Goal: Task Accomplishment & Management: Manage account settings

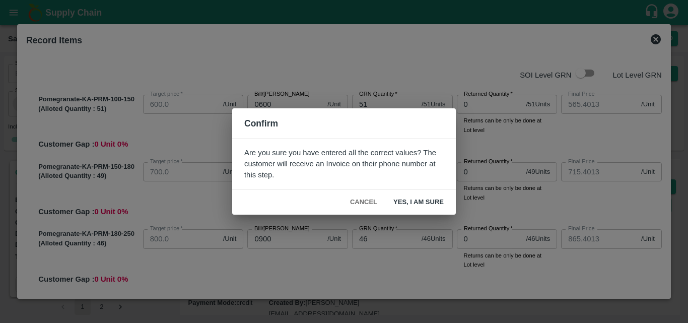
scroll to position [811, 0]
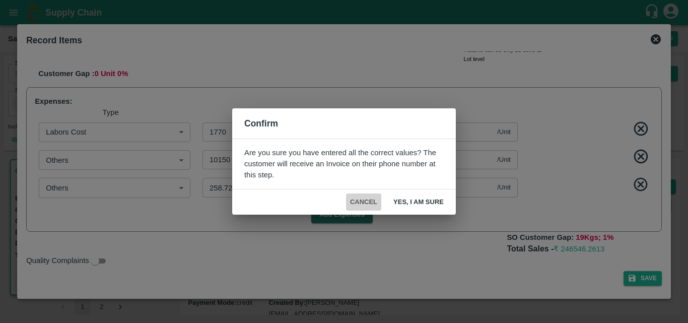
click at [374, 203] on button "Cancel" at bounding box center [363, 202] width 35 height 18
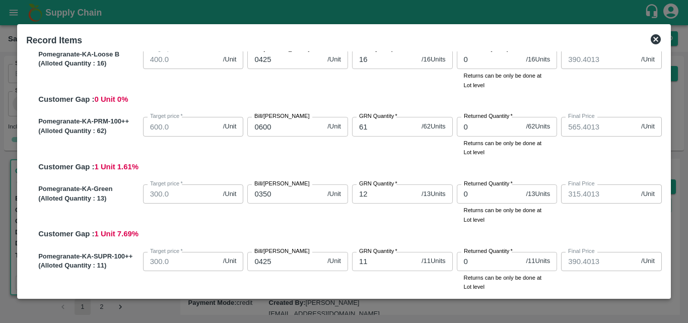
scroll to position [584, 0]
click at [377, 196] on input "12" at bounding box center [384, 193] width 65 height 19
type input "1"
type input "564.28526"
type input "714.28526"
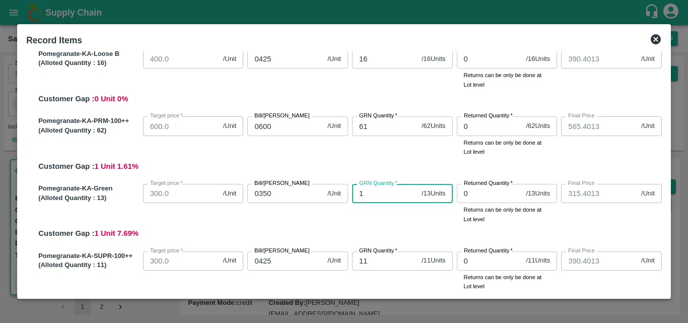
type input "864.28526"
type input "964.28526"
type input "1064.28526"
type input "1164.28526"
type input "1264.28526"
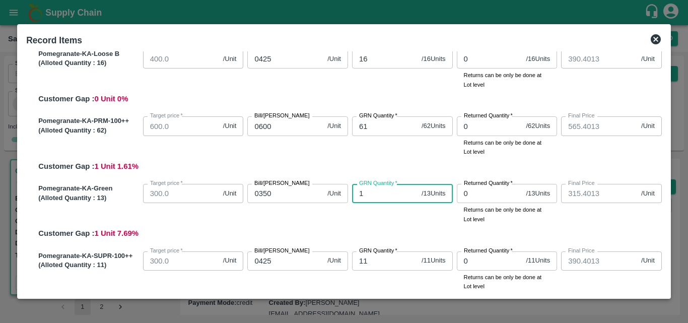
type input "464.28526"
type input "389.28526"
type input "564.28526"
type input "314.28526"
type input "389.28526"
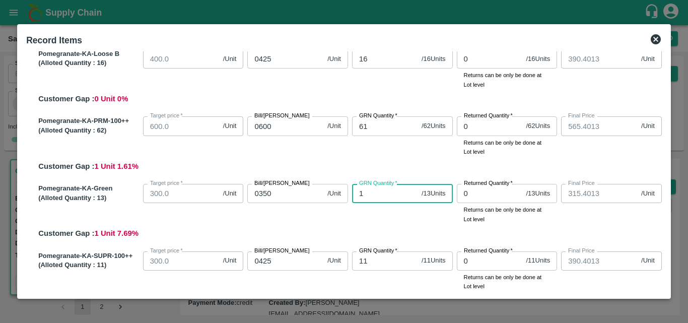
type input "5.19062"
type input "29.7654"
type input "0.75872"
type input "13"
type input "565.49937"
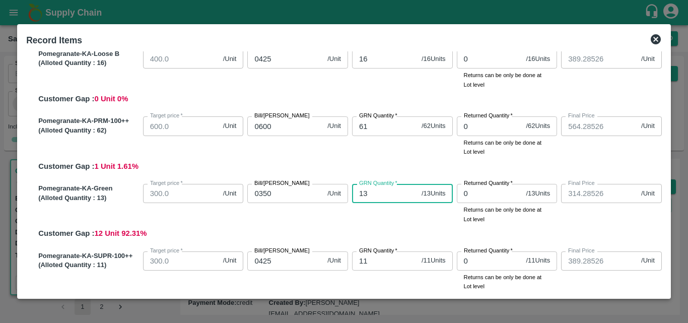
type input "715.49937"
type input "865.49937"
type input "965.49937"
type input "1065.49937"
type input "1165.49937"
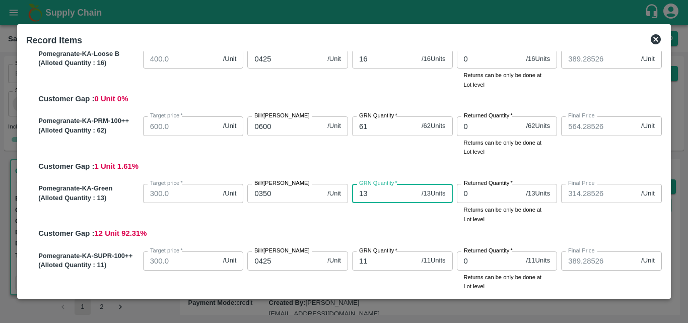
type input "1265.49937"
type input "465.49937"
type input "390.49937"
type input "565.49937"
type input "315.49937"
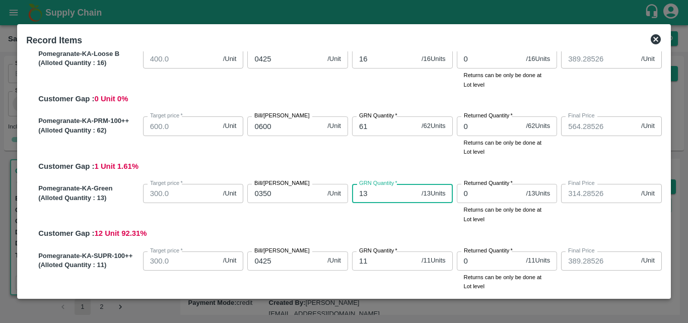
type input "390.49937"
type input "5.01416"
type input "28.75354"
type input "0.73293"
type input "13"
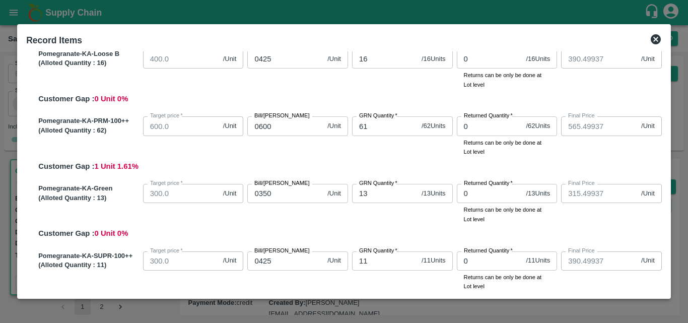
click at [398, 228] on div "Pomegranate-KA-Green (Alloted Quantity : 13 ) Target price   * 300.0 /Unit Targ…" at bounding box center [347, 209] width 627 height 59
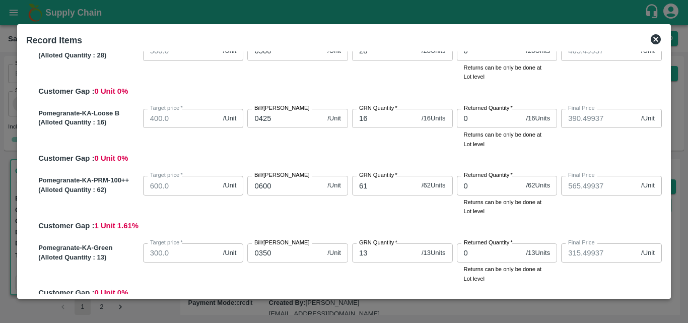
scroll to position [490, 0]
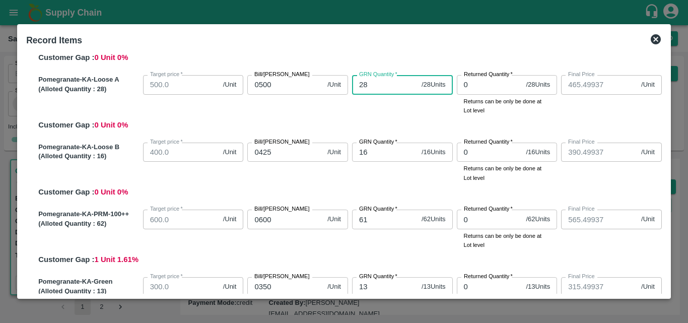
click at [371, 88] on input "28" at bounding box center [384, 84] width 65 height 19
type input "2"
type input "562.75619"
type input "712.75619"
type input "862.75619"
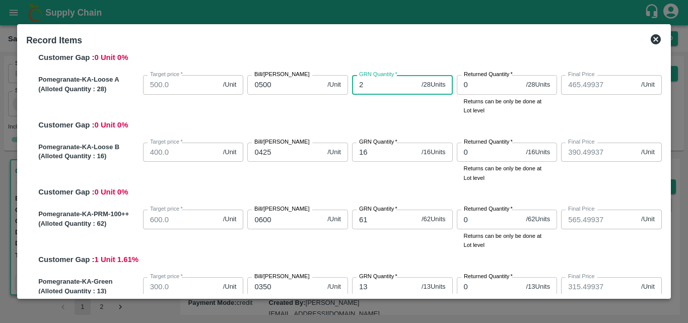
type input "962.75619"
type input "1062.75619"
type input "1162.75619"
type input "1262.75619"
type input "462.75619"
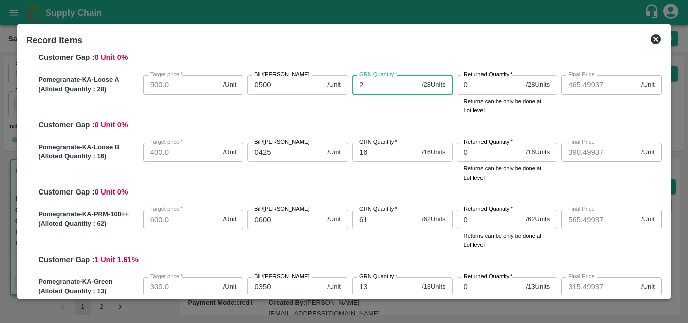
type input "387.75619"
type input "562.75619"
type input "312.75619"
type input "387.75619"
type input "5.41284"
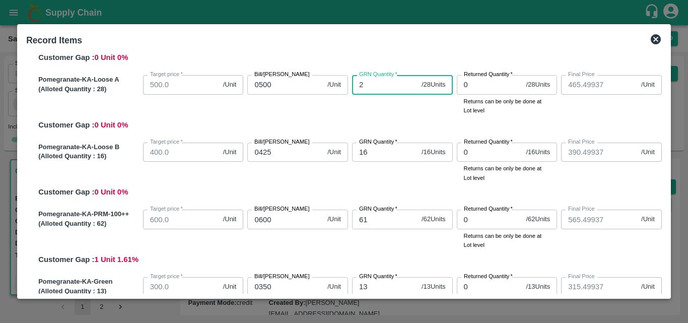
type input "31.03976"
type input "0.79121"
type input "27"
type input "565.40135"
type input "715.40135"
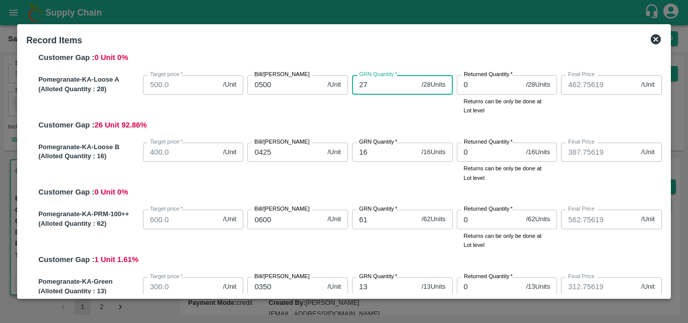
type input "865.40135"
type input "965.40135"
type input "1065.40135"
type input "1165.40135"
type input "1265.40135"
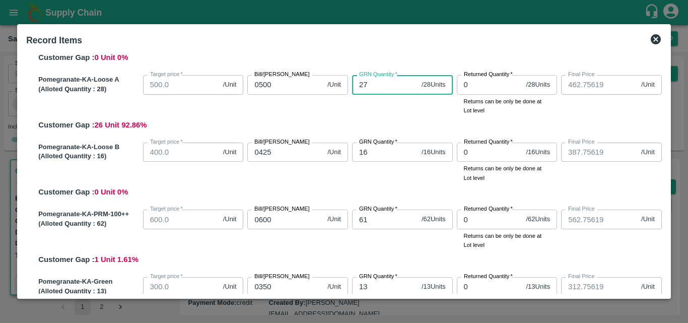
type input "465.40135"
type input "390.40135"
type input "565.40135"
type input "315.40135"
type input "390.40135"
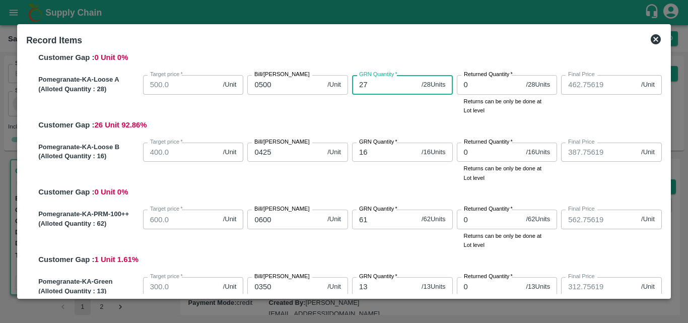
type input "5.02841"
type input "28.83523"
type input "0.73501"
type input "27"
click at [388, 123] on div "Pomegranate-KA-Loose A (Alloted Quantity : 28 ) Target price   * 500.0 /Unit Ta…" at bounding box center [347, 100] width 627 height 59
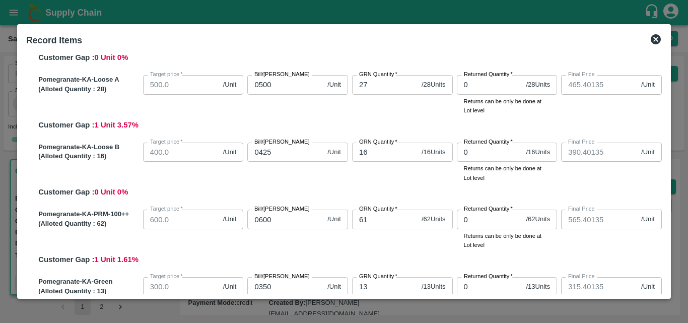
click at [411, 194] on div "Pomegranate-KA-Loose B (Alloted Quantity : 16 ) Target price   * 400.0 /Unit Ta…" at bounding box center [347, 167] width 627 height 59
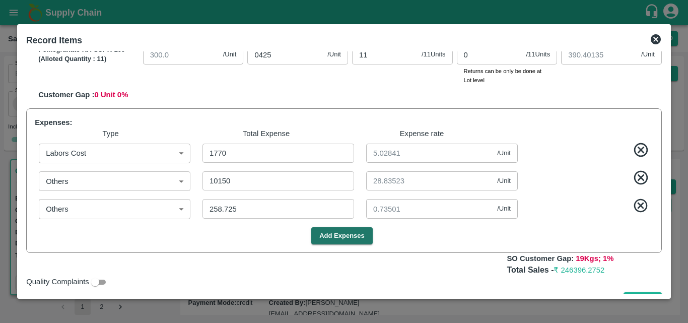
scroll to position [811, 0]
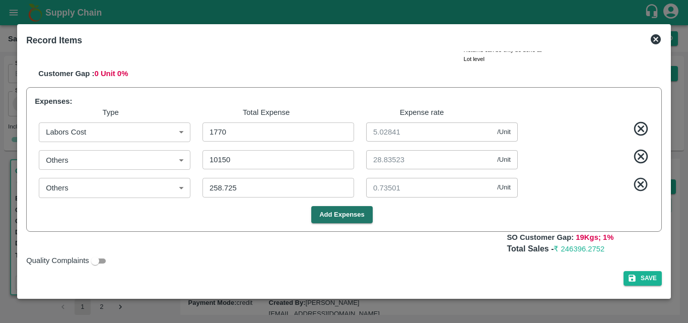
click at [452, 273] on div "Save" at bounding box center [343, 278] width 635 height 15
click at [639, 277] on button "Save" at bounding box center [642, 278] width 38 height 15
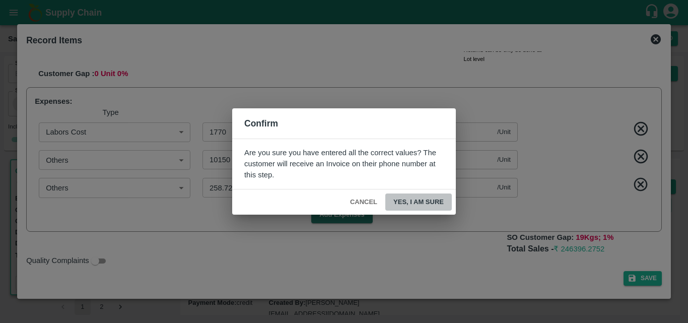
click at [421, 196] on button "Yes, I am sure" at bounding box center [418, 202] width 66 height 18
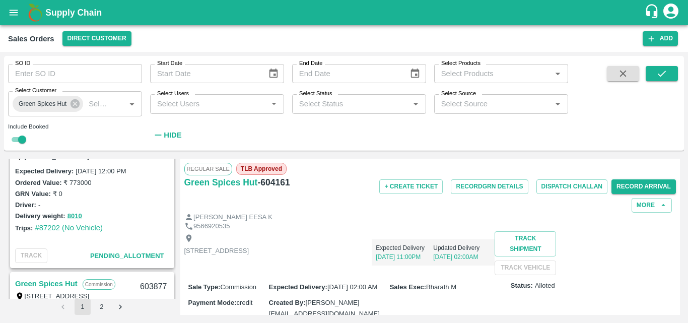
scroll to position [224, 0]
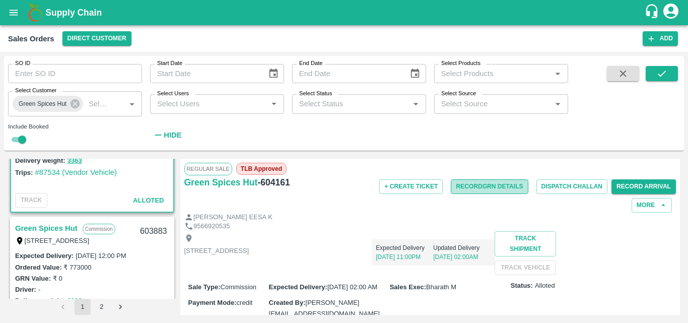
click at [477, 183] on button "Record GRN Details" at bounding box center [489, 186] width 77 height 15
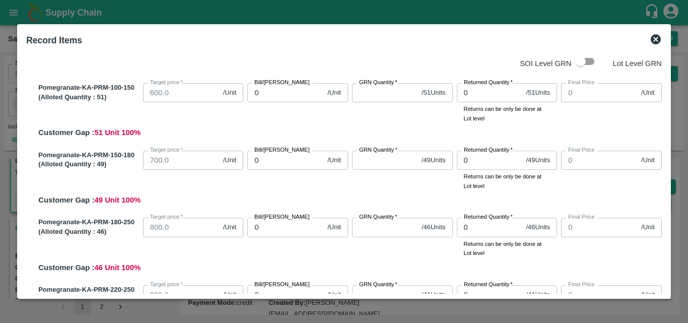
scroll to position [0, 0]
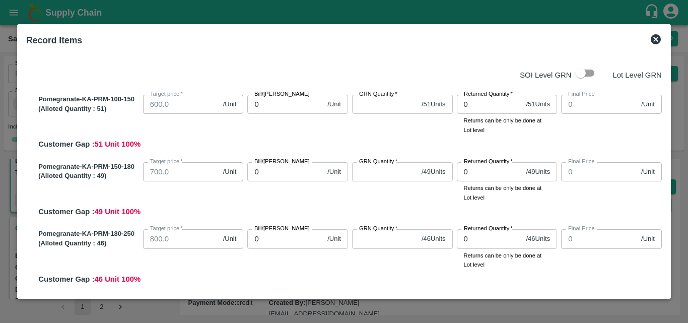
click at [282, 109] on input "0" at bounding box center [285, 104] width 76 height 19
click at [383, 105] on input "GRN Quantity   *" at bounding box center [384, 104] width 65 height 19
type input "51"
click at [393, 175] on input "GRN Quantity   *" at bounding box center [384, 171] width 65 height 19
type input "49"
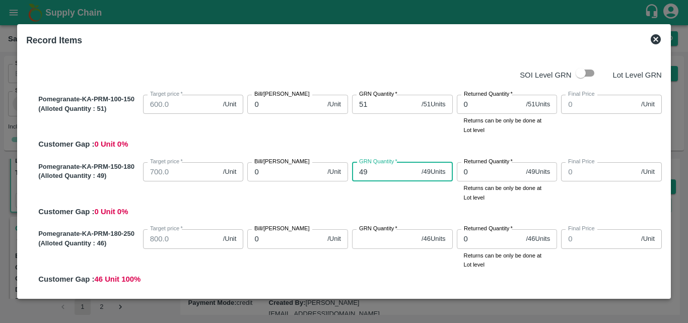
click at [409, 214] on div "Pomegranate-KA-PRM-150-180 (Alloted Quantity : 49 ) Target price   * 700.0 /Uni…" at bounding box center [347, 187] width 627 height 59
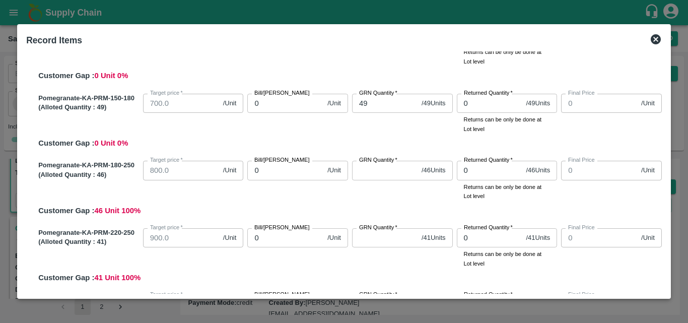
scroll to position [69, 0]
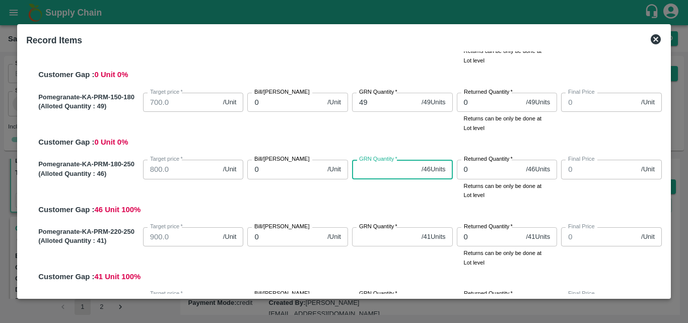
click at [370, 166] on input "GRN Quantity   *" at bounding box center [384, 169] width 65 height 19
type input "46"
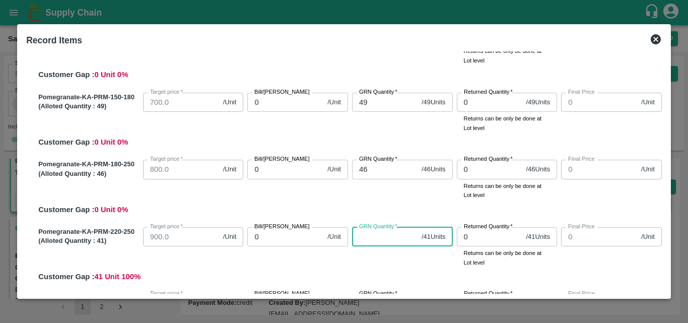
click at [380, 237] on input "GRN Quantity   *" at bounding box center [384, 236] width 65 height 19
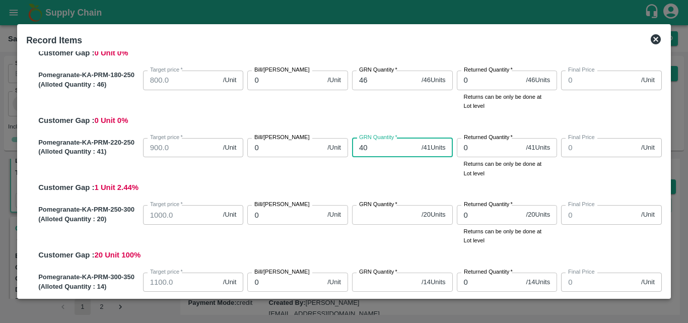
scroll to position [159, 0]
type input "41"
click at [394, 174] on div "GRN Quantity   * 41 / 41 Units GRN Quantity" at bounding box center [400, 155] width 105 height 44
click at [387, 221] on input "GRN Quantity   *" at bounding box center [384, 213] width 65 height 19
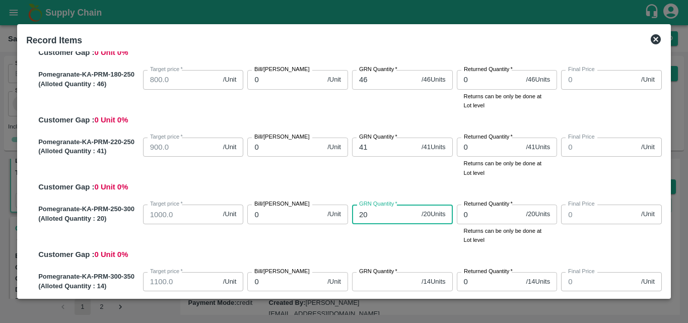
type input "20"
click at [396, 251] on div "Pomegranate-KA-PRM-250-300 (Alloted Quantity : 20 ) Target price   * 1000.0 /Un…" at bounding box center [347, 229] width 627 height 59
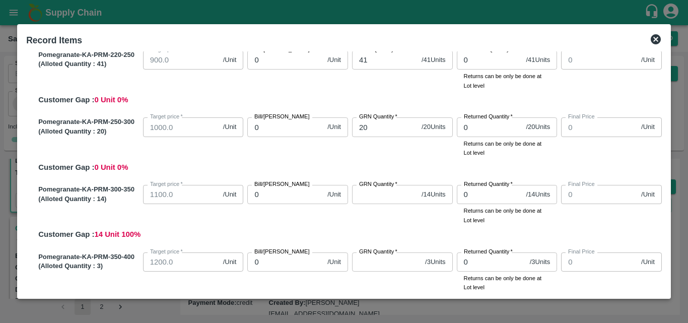
scroll to position [253, 0]
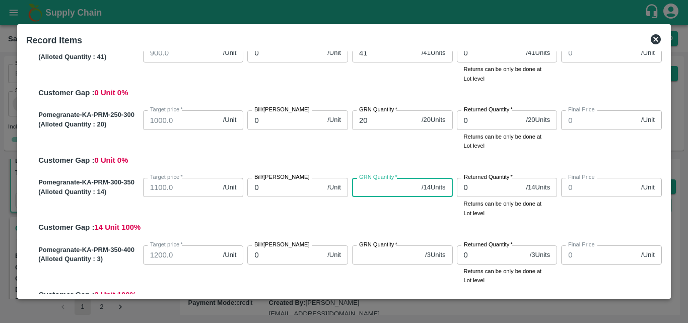
click at [375, 183] on input "GRN Quantity   *" at bounding box center [384, 187] width 65 height 19
type input "14"
click at [388, 226] on div "Pomegranate-KA-PRM-300-350 (Alloted Quantity : 14 ) Target price   * 1100.0 /Un…" at bounding box center [347, 203] width 627 height 59
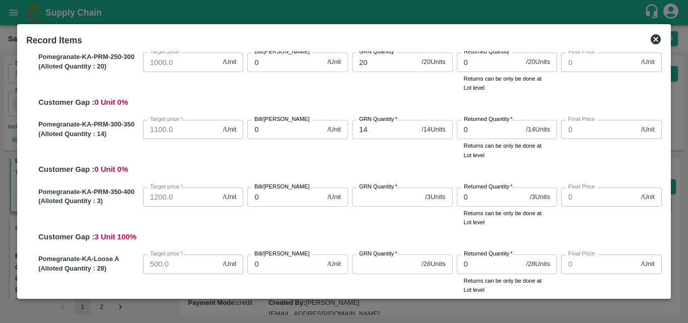
scroll to position [312, 0]
click at [377, 196] on input "GRN Quantity   *" at bounding box center [386, 195] width 69 height 19
type input "3"
click at [390, 264] on input "GRN Quantity   *" at bounding box center [384, 262] width 65 height 19
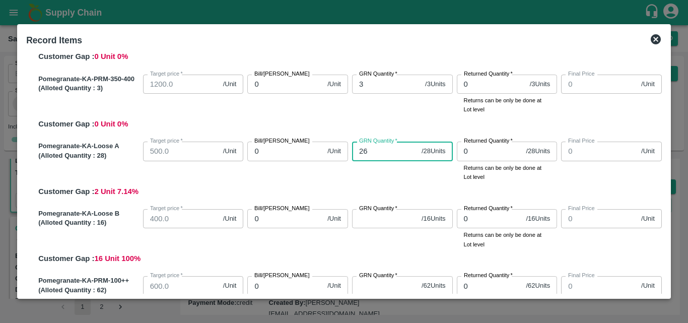
scroll to position [424, 0]
type input "27"
click at [376, 180] on div "GRN Quantity   * 27 / 28 Units GRN Quantity" at bounding box center [400, 159] width 105 height 44
click at [377, 218] on input "GRN Quantity   *" at bounding box center [384, 218] width 65 height 19
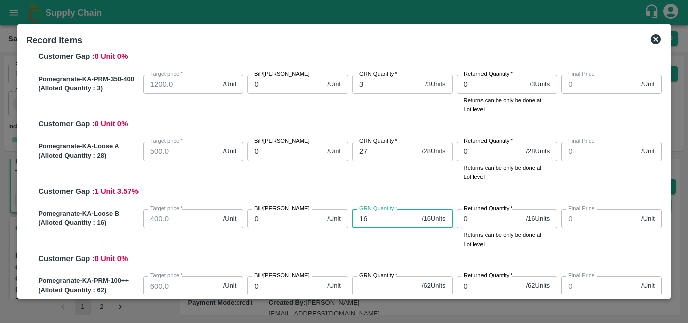
type input "16"
click at [398, 250] on div "Pomegranate-KA-Loose B (Alloted Quantity : 16 ) Target price   * 400.0 /Unit Ta…" at bounding box center [347, 234] width 627 height 59
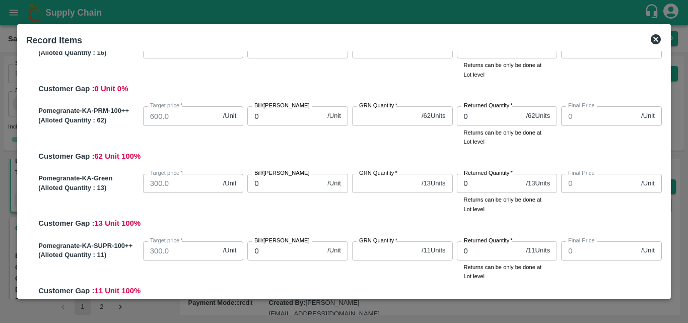
scroll to position [602, 0]
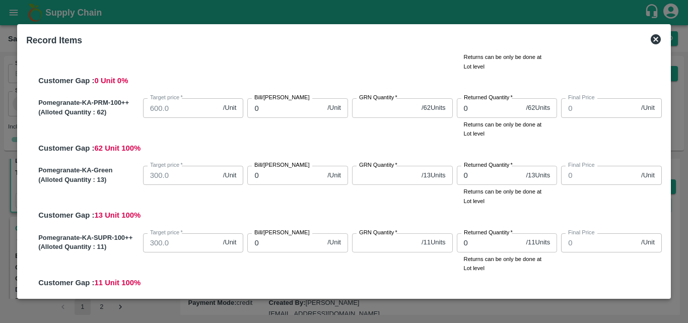
click at [381, 114] on input "GRN Quantity   *" at bounding box center [384, 107] width 65 height 19
type input "61"
click at [387, 146] on div "Pomegranate-KA-PRM-100++ (Alloted Quantity : 62 ) Target price   * 600.0 /Unit …" at bounding box center [347, 123] width 627 height 59
click at [384, 176] on input "GRN Quantity   *" at bounding box center [384, 175] width 65 height 19
type input "13"
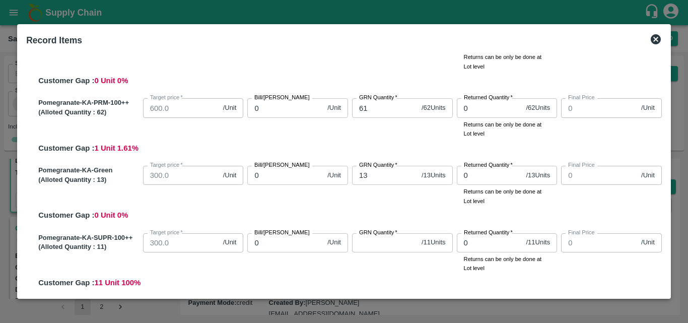
click at [396, 217] on div "Pomegranate-KA-Green (Alloted Quantity : 13 ) Target price   * 300.0 /Unit Targ…" at bounding box center [347, 191] width 627 height 59
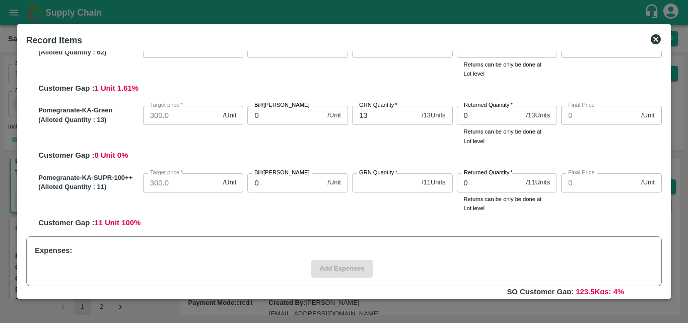
scroll to position [673, 0]
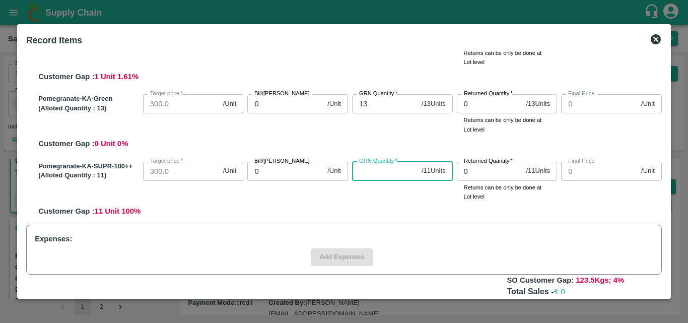
click at [380, 175] on input "GRN Quantity   *" at bounding box center [384, 171] width 65 height 19
type input "11"
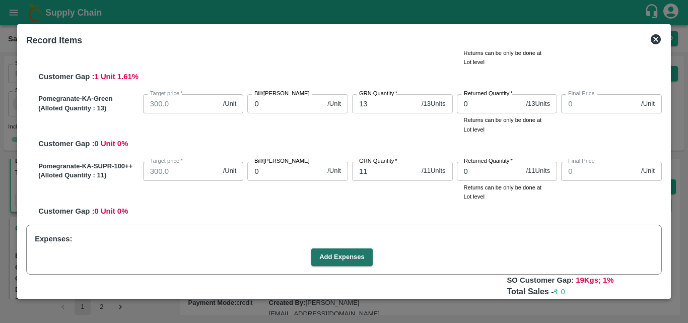
click at [380, 202] on div "Pomegranate-KA-SUPR-100++ (Alloted Quantity : 11 ) Target price   * 300.0 /Unit…" at bounding box center [347, 187] width 627 height 59
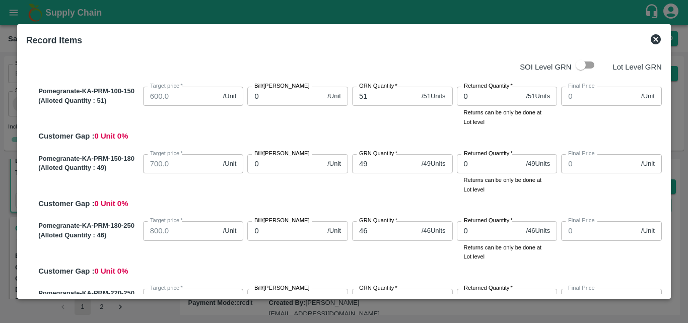
scroll to position [0, 0]
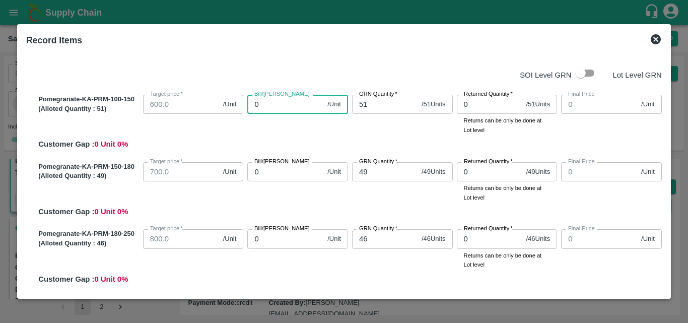
click at [294, 111] on input "0" at bounding box center [285, 104] width 76 height 19
type input "060"
type input "60"
type input "0600"
type input "600"
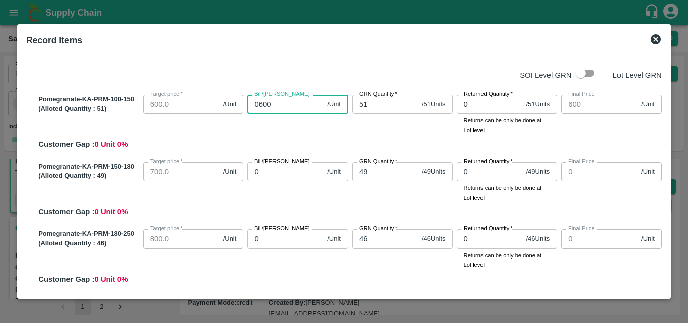
type input "0600"
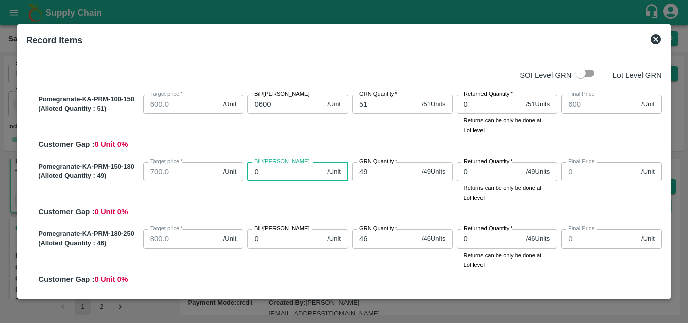
click at [278, 171] on input "0" at bounding box center [285, 171] width 76 height 19
type input "07"
type input "7"
type input "075"
type input "75"
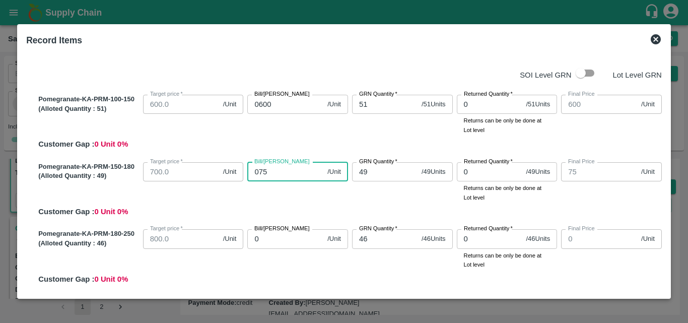
type input "0750"
type input "750"
type input "0750"
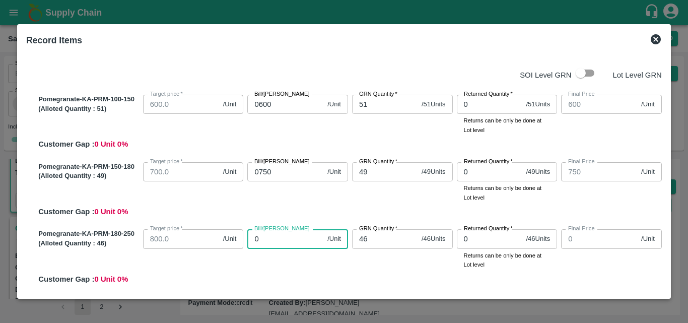
click at [277, 242] on input "0" at bounding box center [285, 238] width 76 height 19
type input "090"
type input "90"
type input "0900"
type input "900"
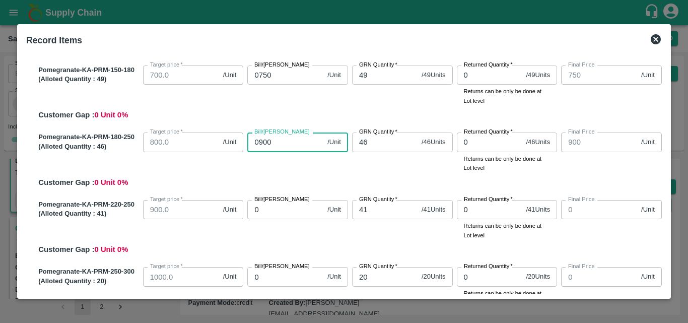
scroll to position [103, 0]
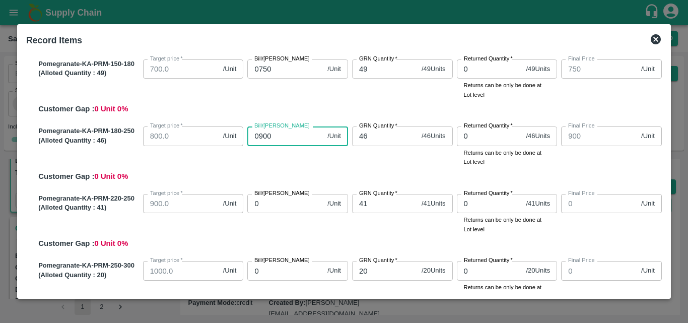
type input "0900"
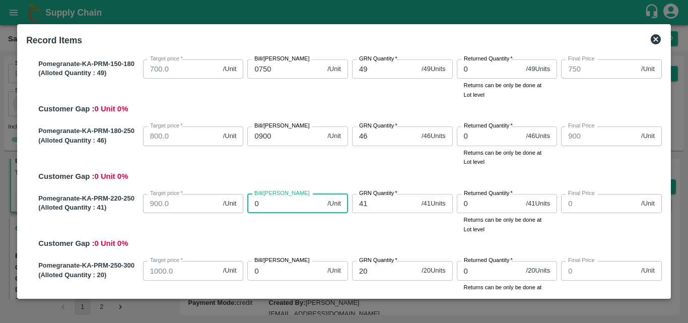
click at [275, 201] on input "0" at bounding box center [285, 203] width 76 height 19
type input "01"
type input "1"
type input "010"
type input "10"
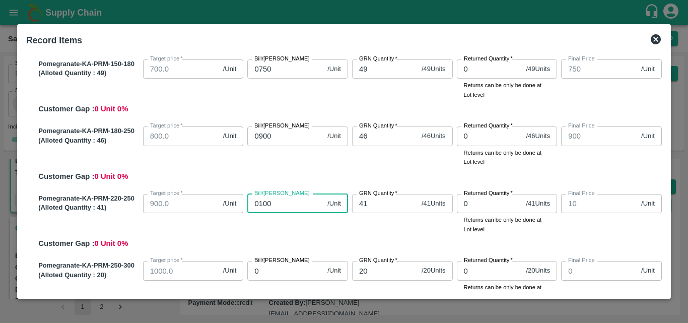
type input "01000"
type input "1000"
type input "01000"
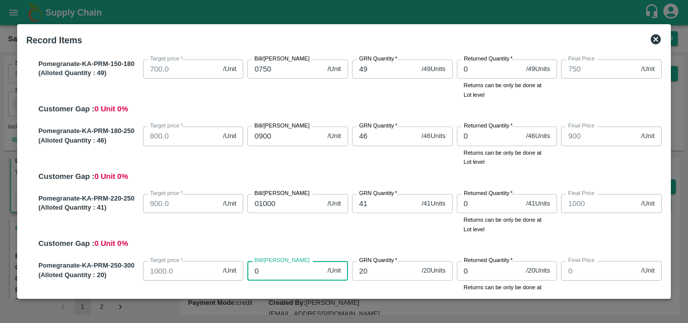
click at [287, 272] on input "0" at bounding box center [285, 270] width 76 height 19
type input "011"
type input "11"
type input "01100"
type input "1100"
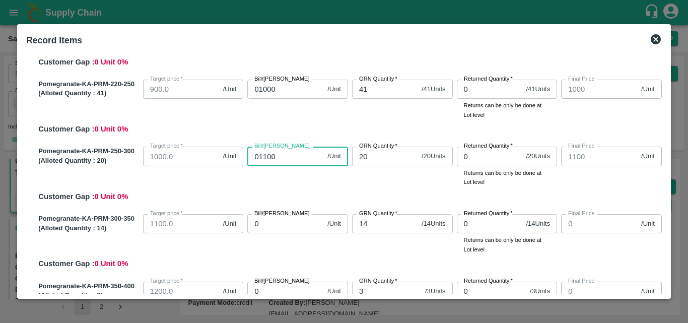
scroll to position [221, 0]
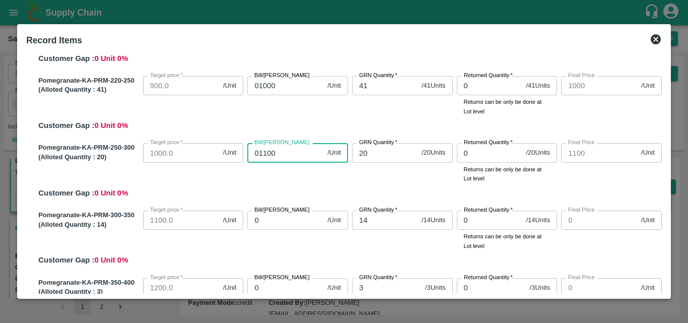
type input "01100"
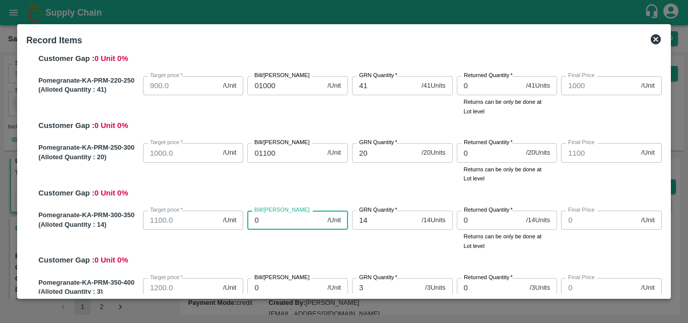
click at [294, 220] on input "0" at bounding box center [285, 219] width 76 height 19
type input "01"
type input "1"
type input "012"
type input "12"
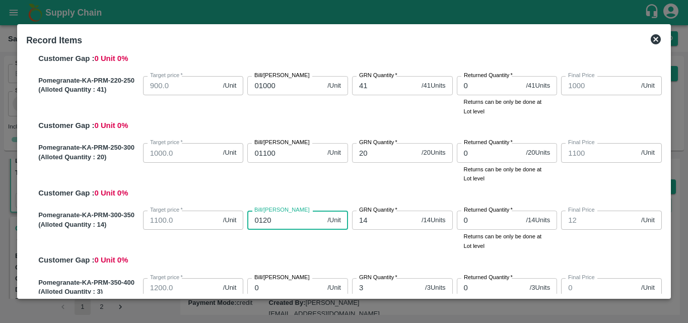
type input "01200"
type input "1200"
type input "1198"
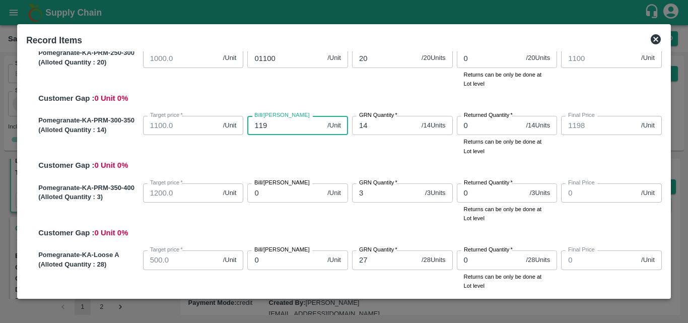
type input "11"
type input "112"
type input "11200"
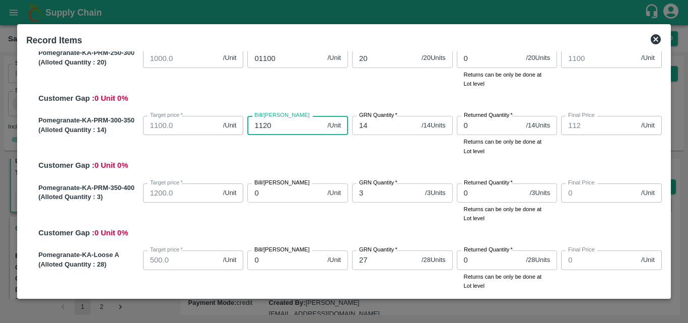
type input "11200"
type input "1120"
type input "112"
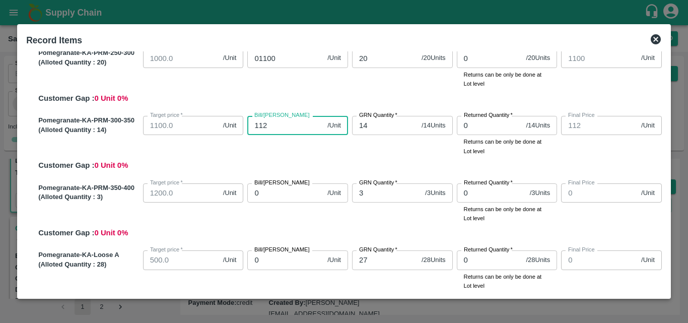
type input "11"
type input "1"
type input "12"
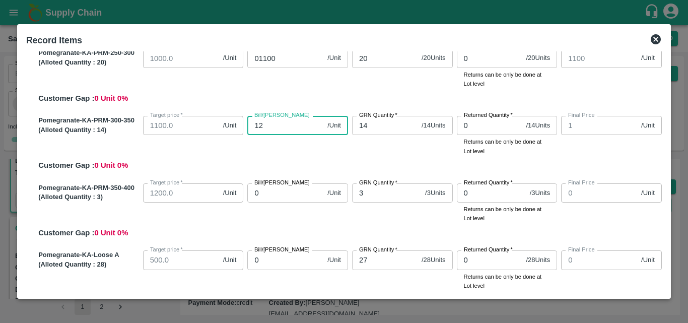
type input "12"
type input "1200"
click at [282, 202] on div "Bill/[PERSON_NAME] 0 /Unit Bill/[PERSON_NAME]" at bounding box center [295, 201] width 105 height 44
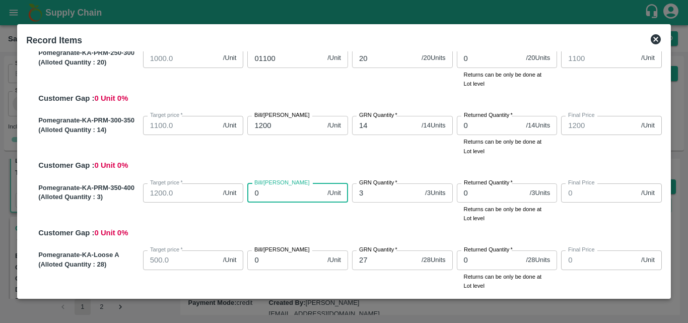
click at [278, 198] on input "0" at bounding box center [285, 192] width 76 height 19
type input "01"
type input "1"
type input "013"
type input "13"
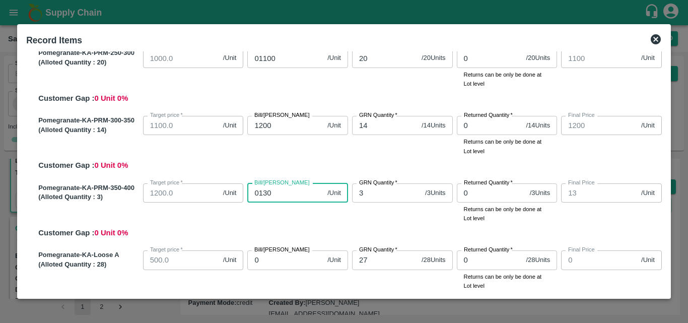
type input "01300"
type input "1300"
type input "01300"
click at [288, 213] on div "Bill/[PERSON_NAME] 01300 /Unit Bill/[PERSON_NAME]" at bounding box center [295, 201] width 105 height 44
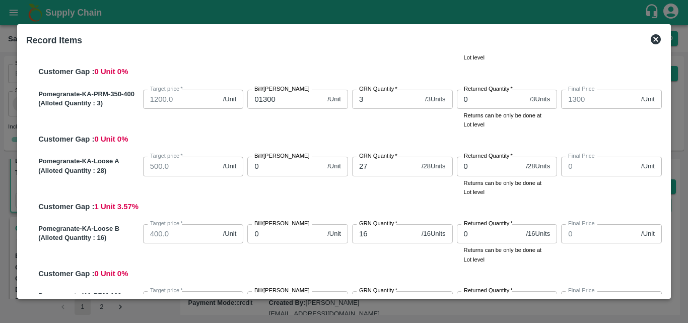
scroll to position [410, 0]
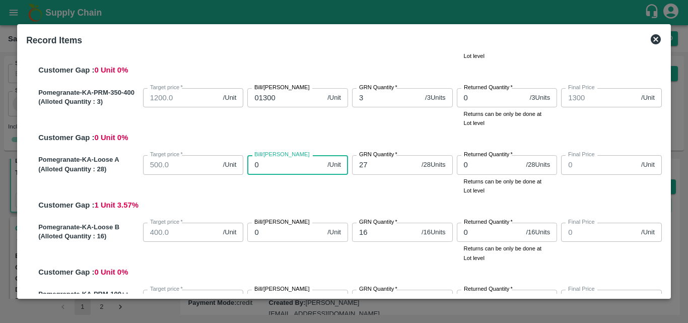
click at [276, 170] on input "0" at bounding box center [285, 164] width 76 height 19
type input "05"
type input "5"
type input "0500"
type input "500"
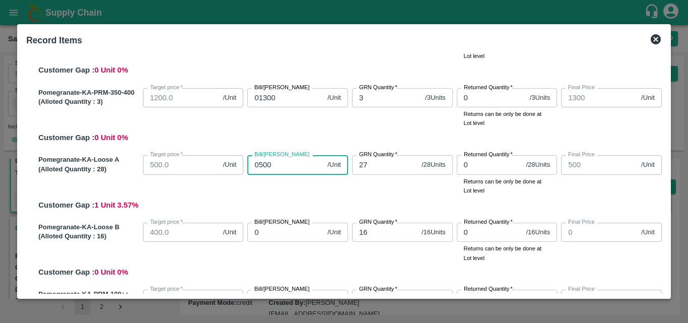
type input "0500"
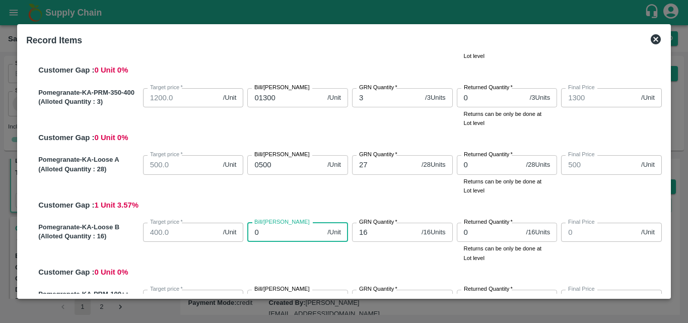
click at [276, 234] on input "0" at bounding box center [285, 232] width 76 height 19
type input "04"
type input "4"
type input "0400"
type input "400"
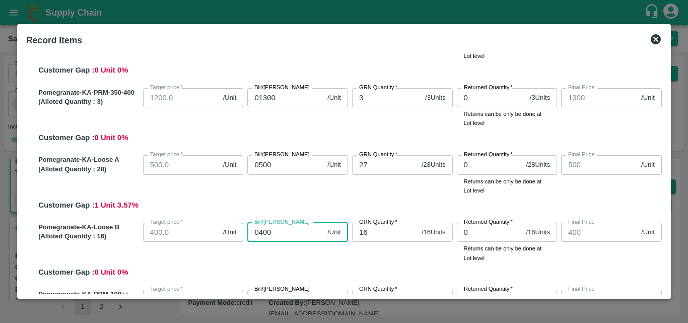
type input "0400"
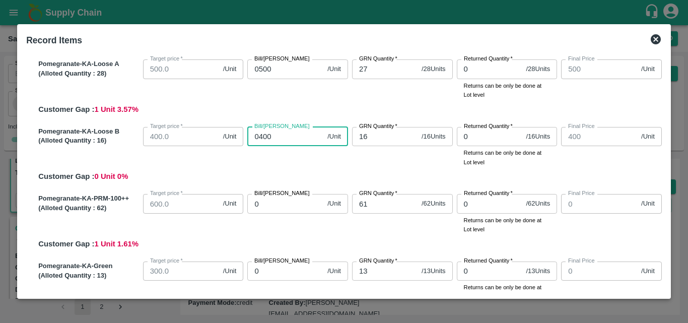
scroll to position [529, 0]
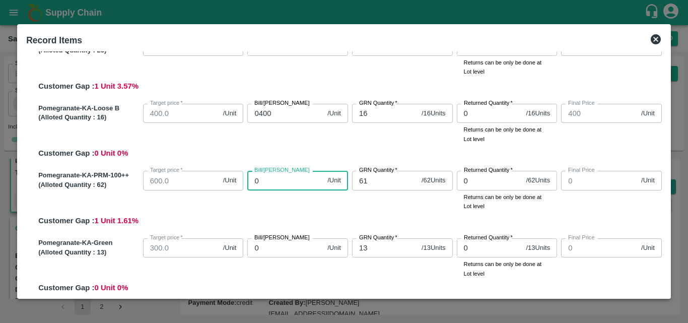
click at [285, 182] on input "0" at bounding box center [285, 180] width 76 height 19
type input "06"
type input "6"
type input "0600"
type input "600"
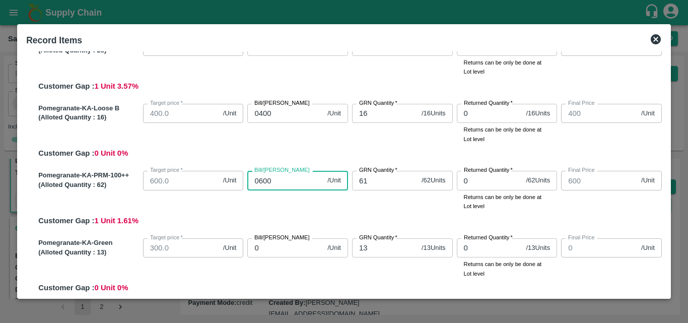
type input "0600"
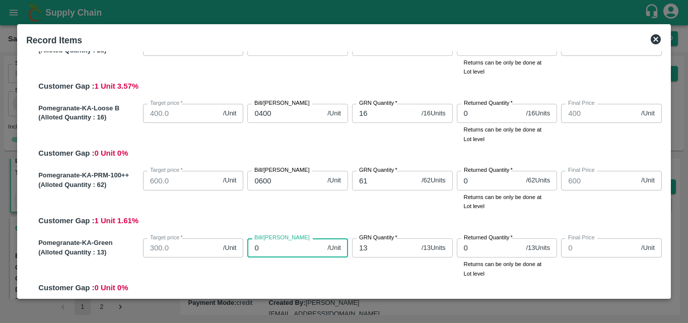
click at [285, 248] on input "0" at bounding box center [285, 247] width 76 height 19
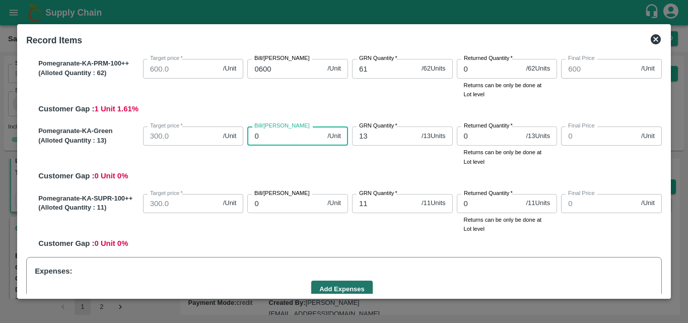
scroll to position [642, 0]
type input "03"
type input "3"
type input "035"
type input "35"
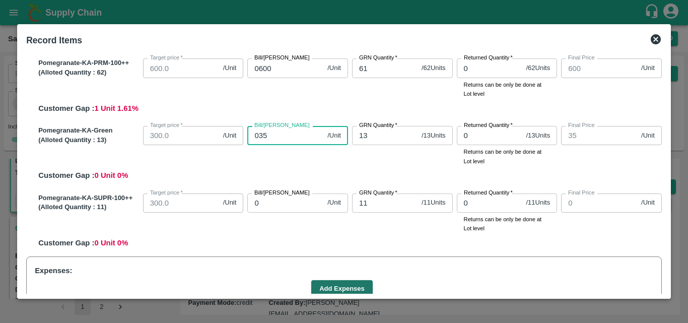
type input "0350"
type input "350"
type input "0350"
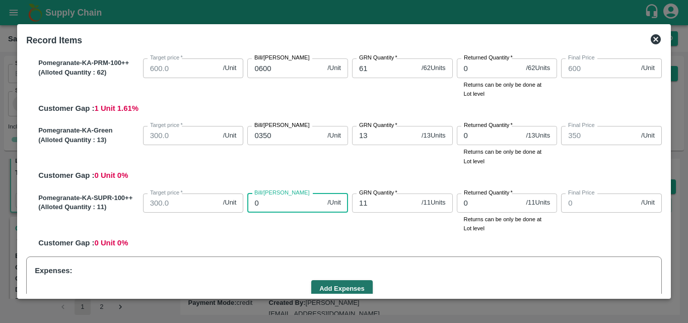
click at [287, 207] on input "0" at bounding box center [285, 202] width 76 height 19
type input "03"
type input "3"
type input "037"
type input "37"
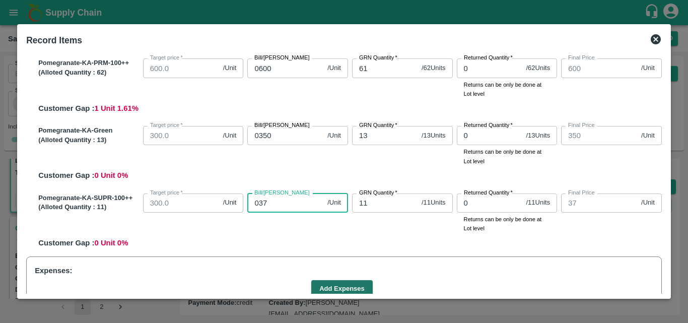
type input "0375"
type input "375"
type input "0375"
click at [310, 234] on div "Pomegranate-KA-SUPR-100++ (Alloted Quantity : 11 ) Target price   * 300.0 /Unit…" at bounding box center [347, 218] width 627 height 59
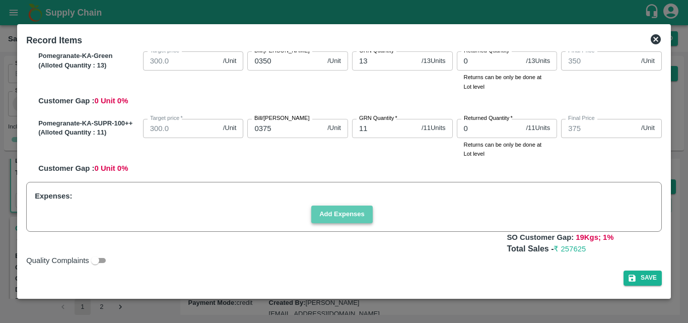
click at [341, 213] on button "Add Expenses" at bounding box center [341, 214] width 61 height 18
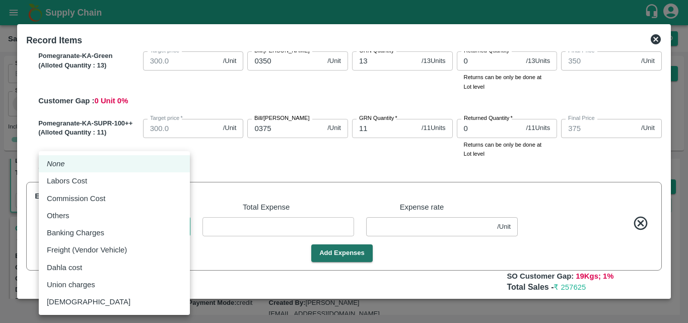
click at [176, 229] on body "Supply Chain Sales Orders Direct Customer Add SO ID SO ID Start Date Start Date…" at bounding box center [344, 161] width 688 height 323
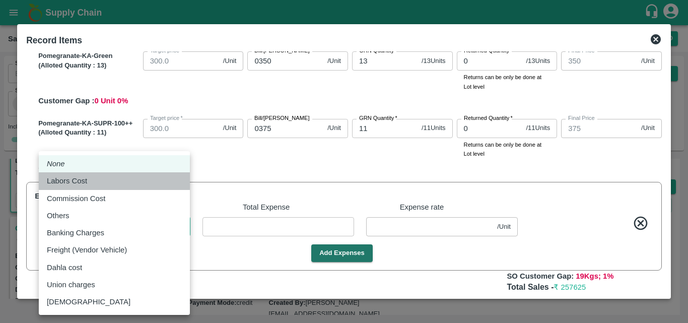
click at [95, 180] on div "Labors Cost" at bounding box center [114, 180] width 135 height 11
type input "Labors Cost"
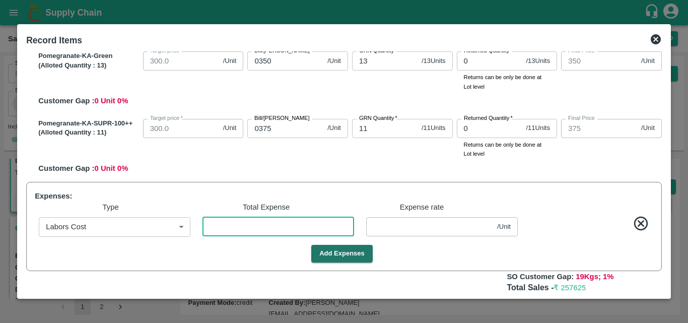
click at [224, 221] on input "number" at bounding box center [278, 226] width 152 height 19
type input "1"
type input "599.9972"
type input "749.9972"
type input "899.9972"
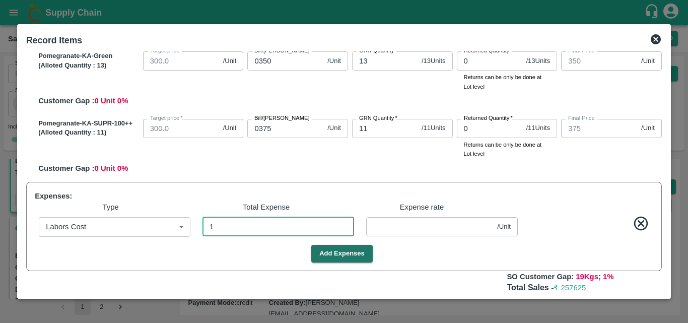
type input "999.9972"
type input "1099.9972"
type input "1199.9972"
type input "1299.9972"
type input "499.9972"
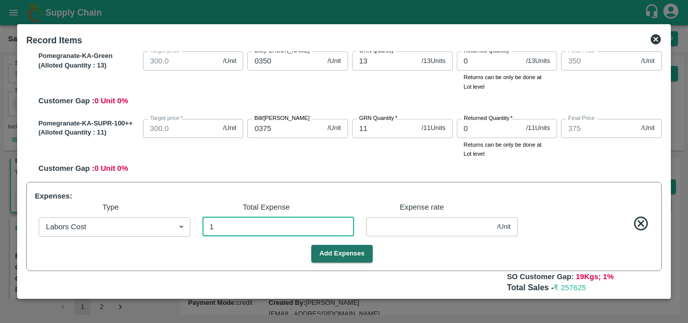
type input "399.9972"
type input "599.9972"
type input "349.9972"
type input "374.9972"
type input "0.00284"
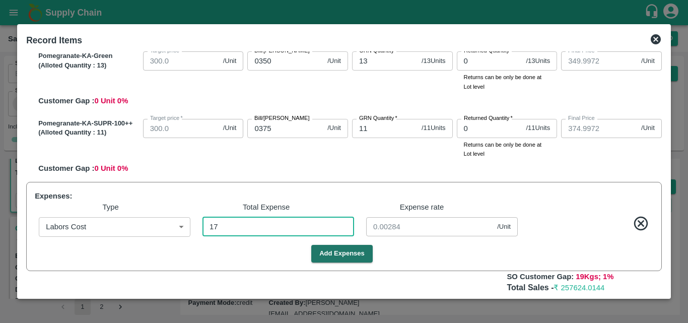
type input "177"
type input "599.4972"
type input "749.4972"
type input "899.4972"
type input "999.4972"
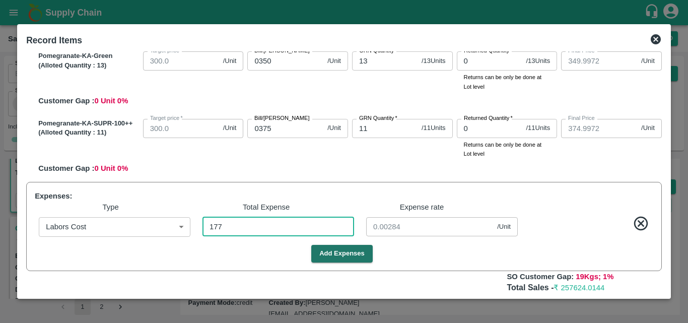
type input "1099.4972"
type input "1199.4972"
type input "1299.4972"
type input "499.4972"
type input "399.4972"
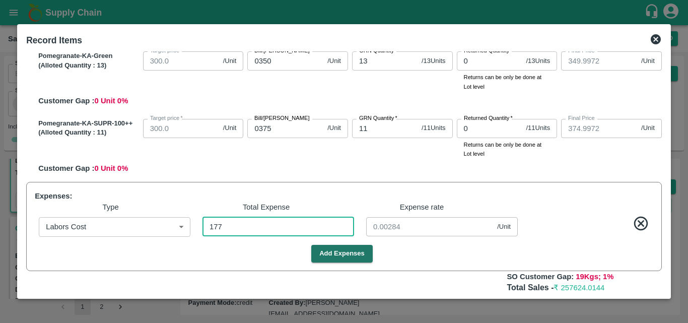
type input "599.4972"
type input "349.4972"
type input "374.4972"
type input "0.50284"
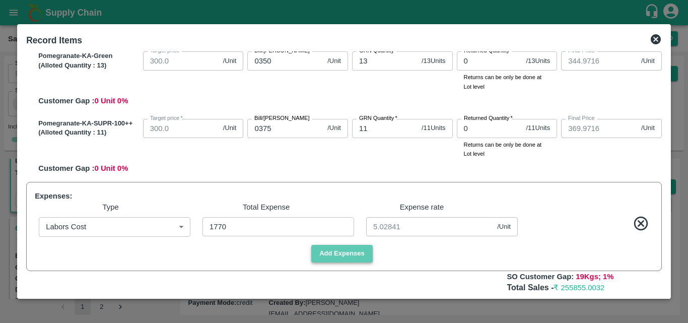
click at [327, 253] on button "Add Expenses" at bounding box center [341, 254] width 61 height 18
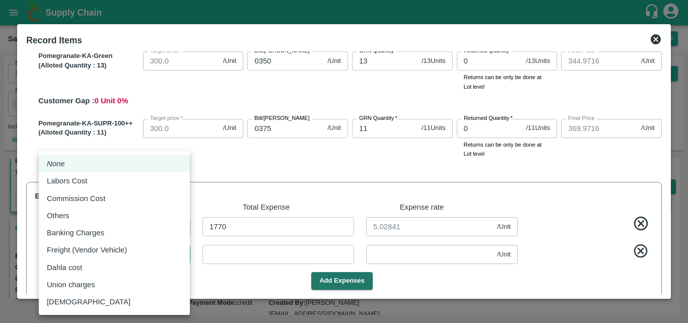
click at [181, 254] on body "Supply Chain Sales Orders Direct Customer Add SO ID SO ID Start Date Start Date…" at bounding box center [344, 161] width 688 height 323
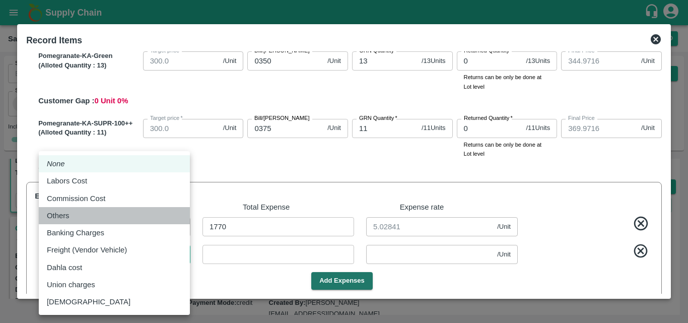
click at [76, 217] on div "Others" at bounding box center [114, 215] width 135 height 11
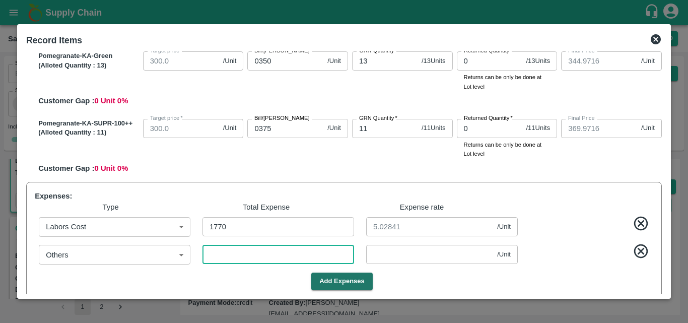
click at [240, 256] on input "number" at bounding box center [278, 254] width 152 height 19
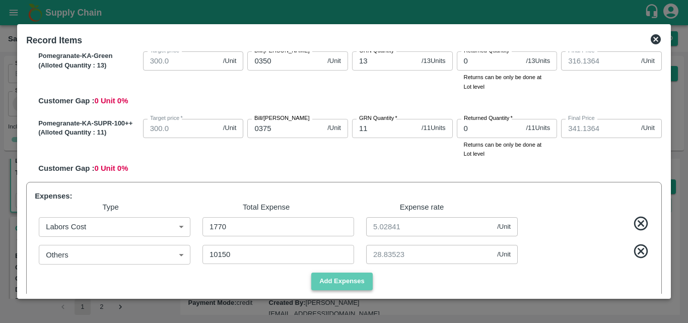
click at [351, 276] on button "Add Expenses" at bounding box center [341, 281] width 61 height 18
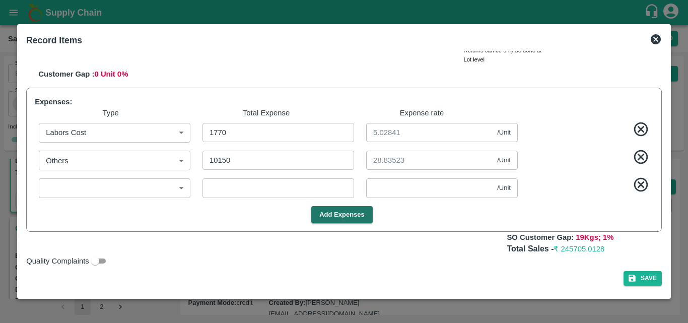
click at [149, 188] on body "Supply Chain Sales Orders Direct Customer Add SO ID SO ID Start Date Start Date…" at bounding box center [344, 161] width 688 height 323
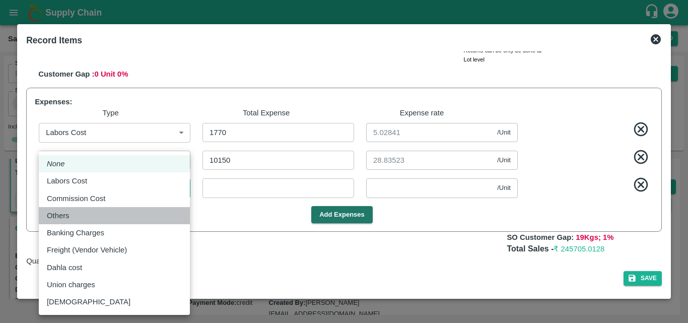
click at [82, 220] on div "Others" at bounding box center [114, 215] width 135 height 11
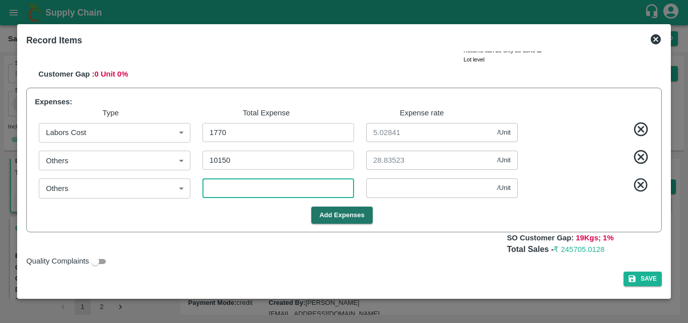
click at [268, 189] on input "number" at bounding box center [278, 187] width 152 height 19
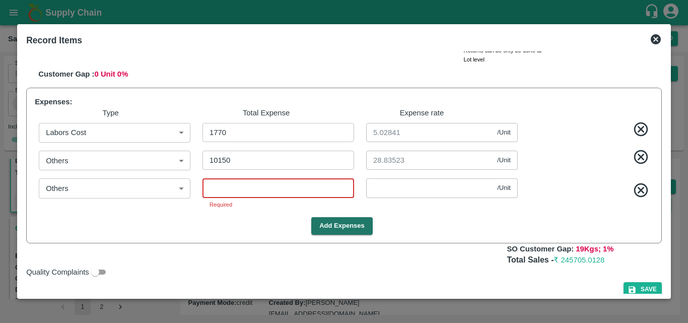
click at [311, 190] on input "number" at bounding box center [278, 187] width 152 height 19
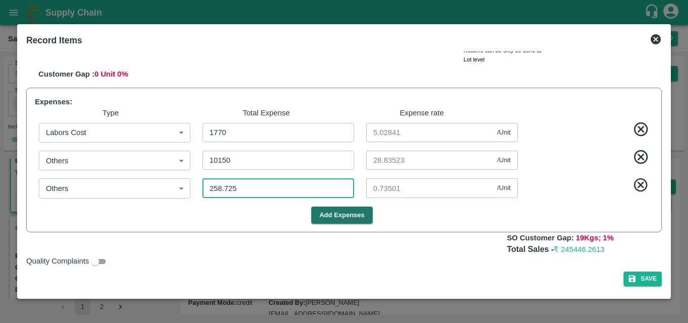
click at [579, 187] on span at bounding box center [587, 187] width 131 height 20
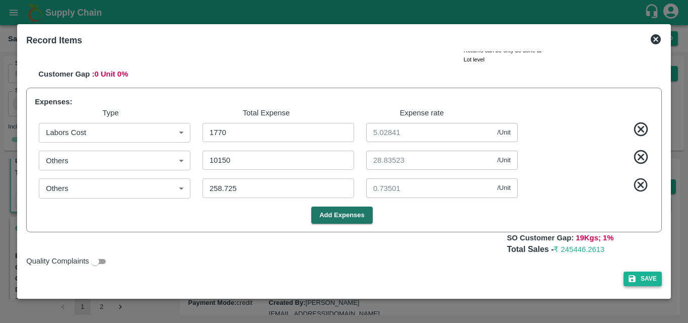
click at [636, 279] on button "Save" at bounding box center [642, 278] width 38 height 15
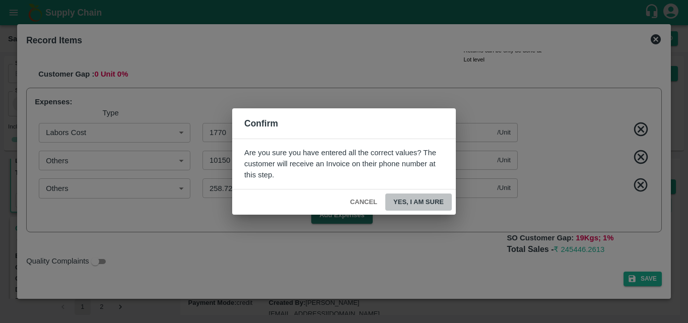
click at [434, 202] on button "Yes, I am sure" at bounding box center [418, 202] width 66 height 18
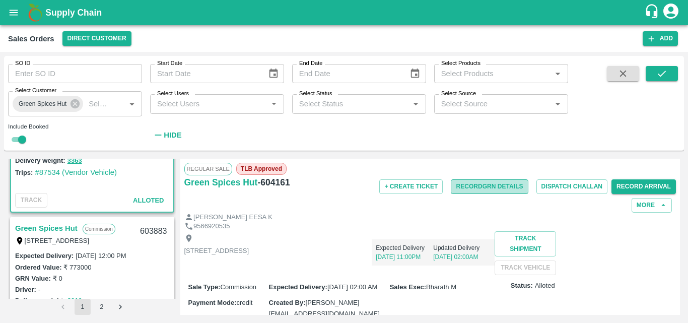
click at [483, 183] on button "Record GRN Details" at bounding box center [489, 186] width 77 height 15
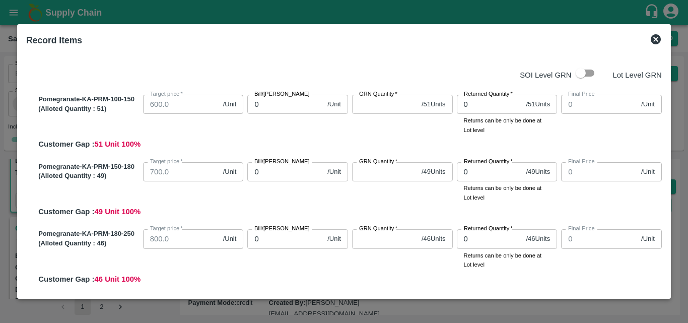
click at [655, 40] on icon at bounding box center [656, 39] width 12 height 12
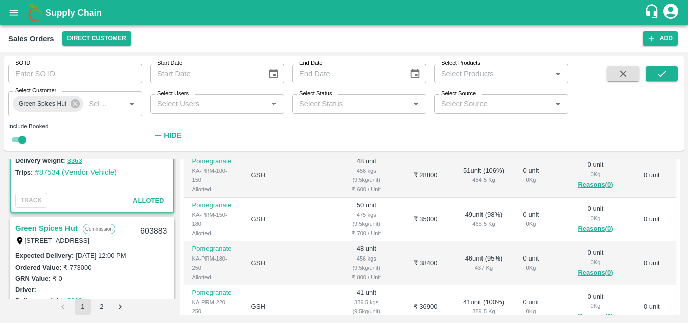
scroll to position [0, 0]
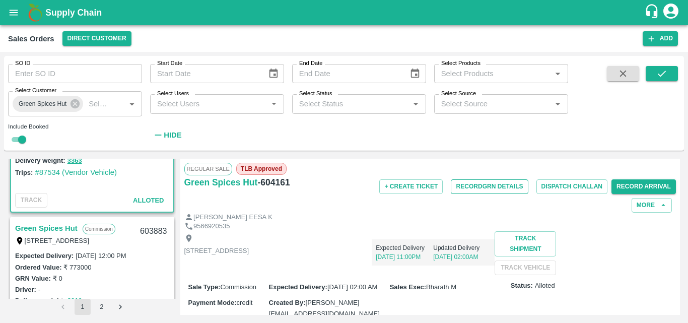
click at [507, 188] on button "Record GRN Details" at bounding box center [489, 186] width 77 height 15
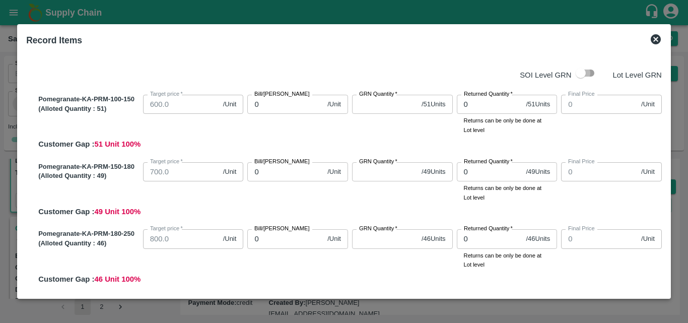
click at [585, 72] on input "checkbox" at bounding box center [580, 72] width 57 height 19
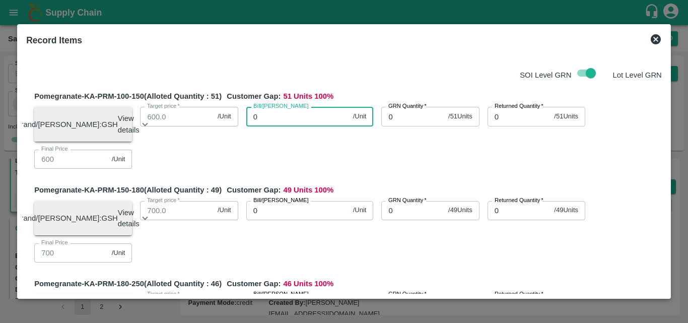
click at [294, 118] on input "0" at bounding box center [297, 116] width 103 height 19
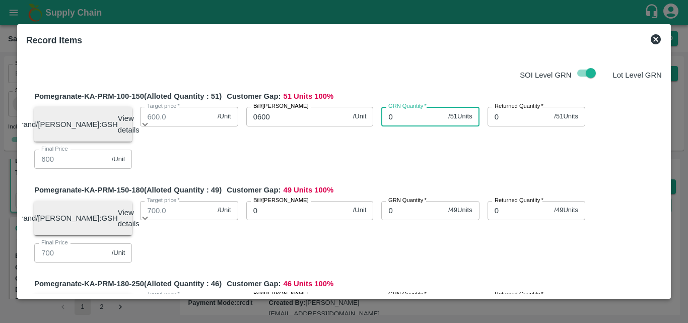
click at [400, 118] on input "0" at bounding box center [412, 116] width 63 height 19
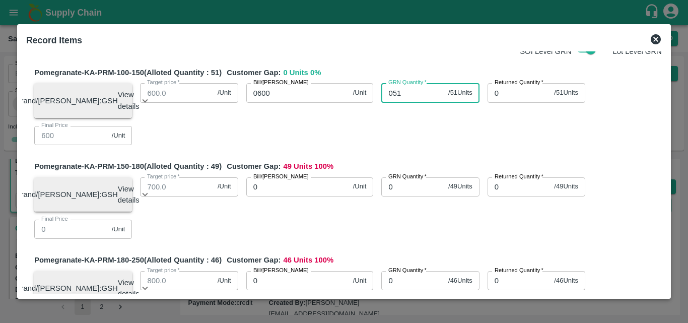
scroll to position [24, 0]
click at [280, 193] on input "0" at bounding box center [297, 186] width 103 height 19
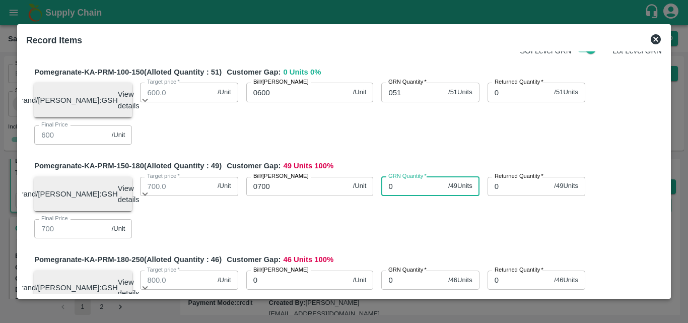
click at [419, 190] on input "0" at bounding box center [412, 186] width 63 height 19
click at [443, 239] on div "Brand/[PERSON_NAME]: GSH View details Lot ID: 4641289 Age in days: 5 Average we…" at bounding box center [343, 204] width 635 height 70
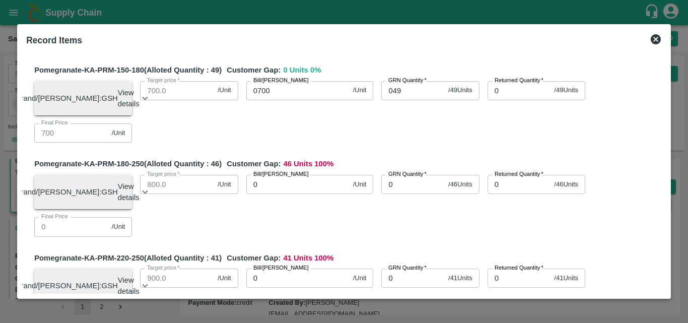
scroll to position [120, 0]
click at [280, 193] on input "0" at bounding box center [297, 183] width 103 height 19
click at [401, 191] on input "0" at bounding box center [412, 183] width 63 height 19
click at [285, 191] on input "046" at bounding box center [297, 183] width 103 height 19
click at [405, 193] on input "0" at bounding box center [412, 183] width 63 height 19
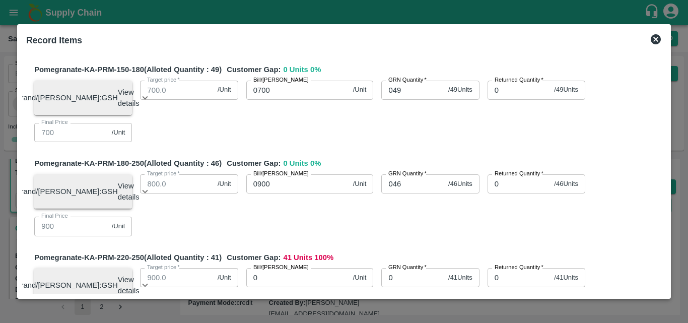
click at [417, 224] on div "Brand/[PERSON_NAME]: GSH View details Lot ID: 4641290 Age in days: 5 Average we…" at bounding box center [343, 201] width 635 height 70
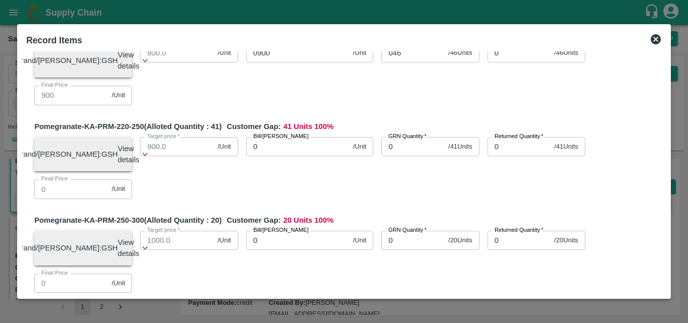
scroll to position [252, 0]
click at [287, 156] on input "0" at bounding box center [297, 145] width 103 height 19
click at [399, 156] on input "0" at bounding box center [412, 145] width 63 height 19
click at [290, 156] on input "041" at bounding box center [297, 145] width 103 height 19
click at [423, 156] on input "0" at bounding box center [412, 145] width 63 height 19
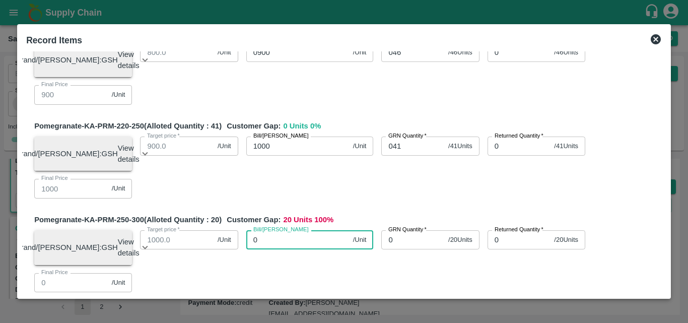
click at [300, 249] on input "0" at bounding box center [297, 239] width 103 height 19
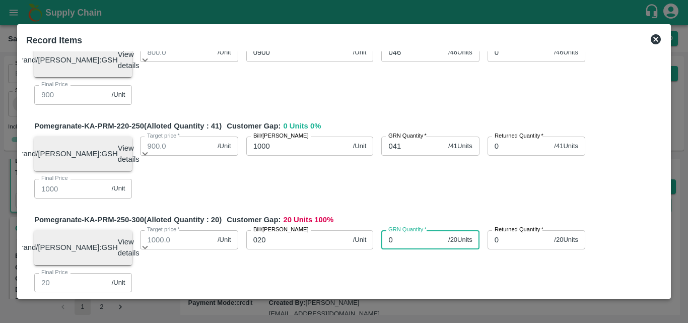
click at [414, 249] on input "0" at bounding box center [412, 239] width 63 height 19
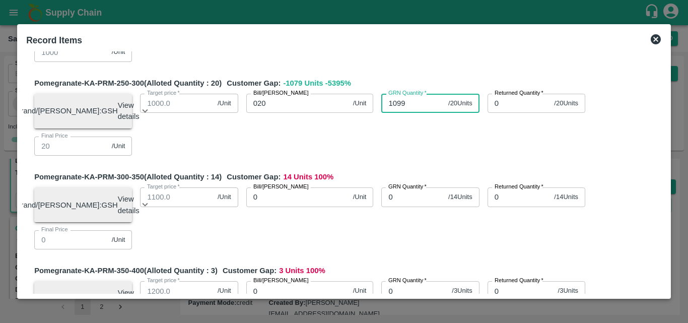
scroll to position [389, 0]
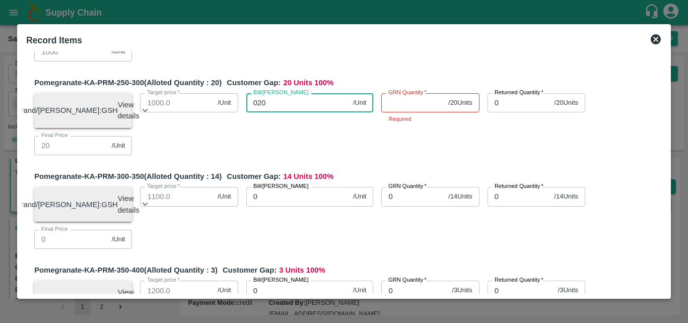
click at [282, 112] on input "020" at bounding box center [297, 102] width 103 height 19
click at [383, 112] on input "GRN Quantity   *" at bounding box center [412, 102] width 63 height 19
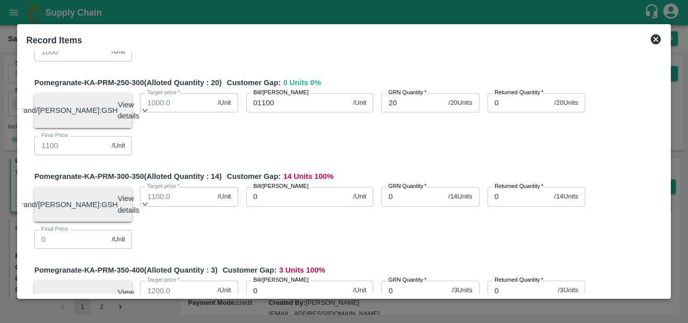
click at [376, 163] on div "Pomegranate-KA-PRM-250-300 (Alloted Quantity : 20 ) Customer Gap: 0 Units 0 % B…" at bounding box center [347, 120] width 627 height 86
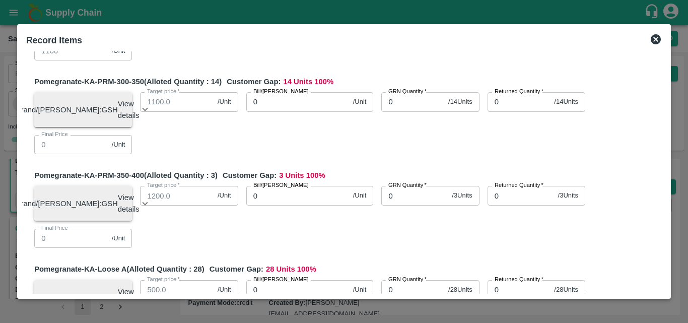
scroll to position [485, 0]
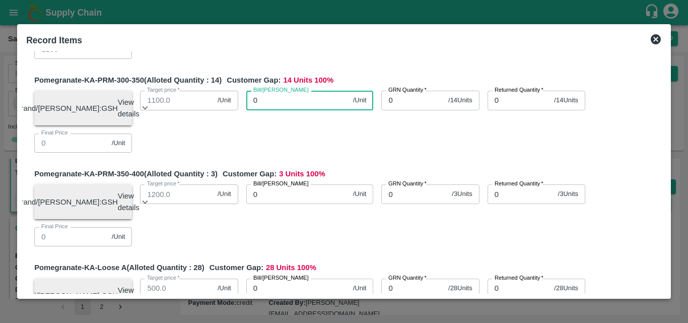
click at [297, 110] on input "0" at bounding box center [297, 100] width 103 height 19
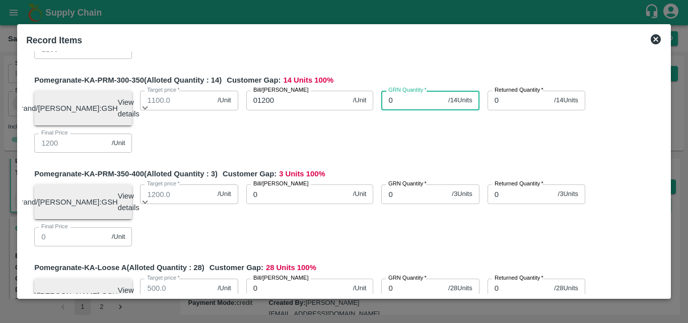
click at [408, 110] on input "0" at bounding box center [412, 100] width 63 height 19
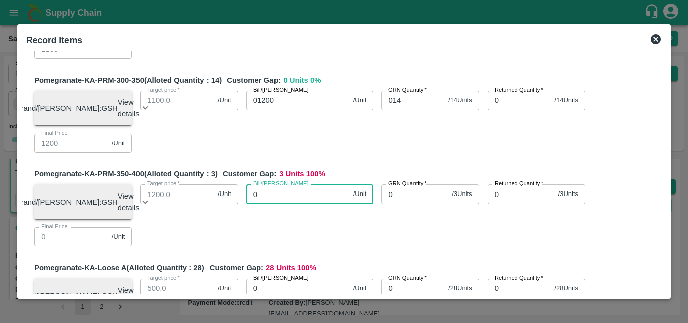
click at [290, 203] on input "0" at bounding box center [297, 193] width 103 height 19
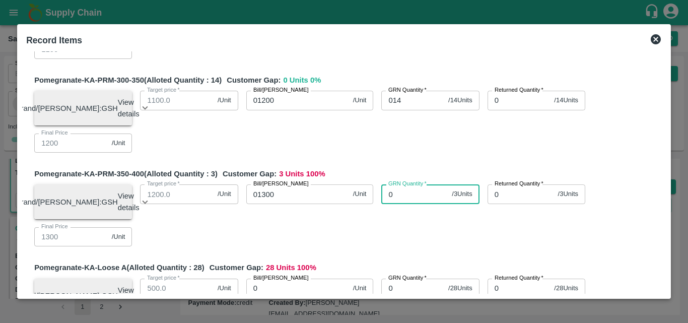
click at [404, 203] on input "0" at bounding box center [414, 193] width 66 height 19
click at [423, 246] on div "Brand/[PERSON_NAME]: GSH View details Lot ID: 4641294 Age in days: 5 Average we…" at bounding box center [343, 211] width 635 height 70
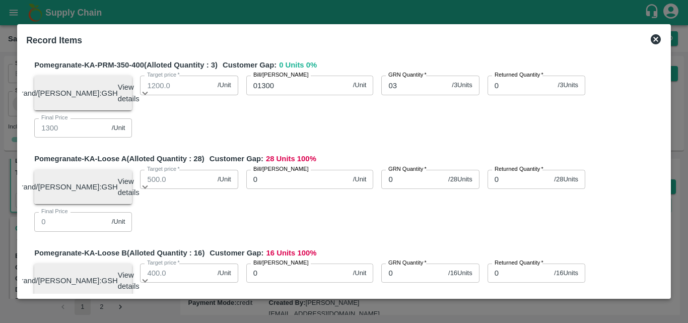
scroll to position [594, 0]
click at [345, 231] on div "Brand/[PERSON_NAME]: GSH View details Lot ID: 4641295 Age in days: 5 Average we…" at bounding box center [343, 196] width 635 height 70
click at [292, 188] on input "0" at bounding box center [297, 178] width 103 height 19
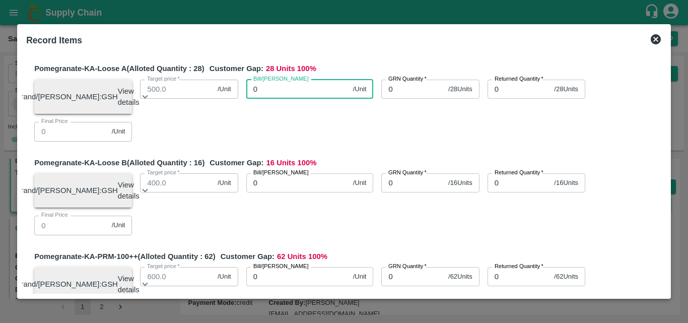
scroll to position [684, 0]
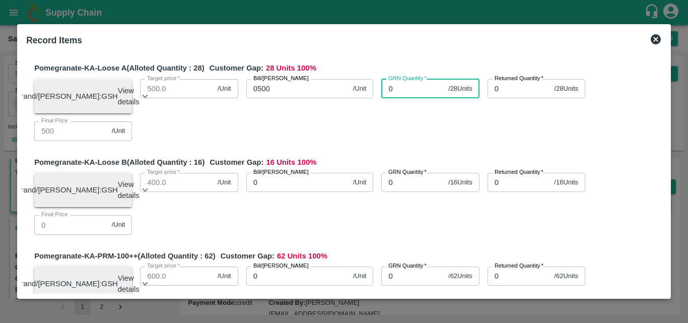
click at [405, 98] on input "0" at bounding box center [412, 88] width 63 height 19
click at [336, 141] on div "Brand/[PERSON_NAME]: GSH View details Lot ID: 4641295 Age in days: 5 Average we…" at bounding box center [343, 106] width 635 height 70
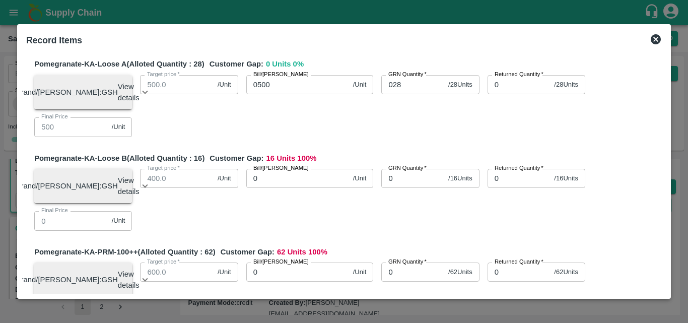
scroll to position [686, 0]
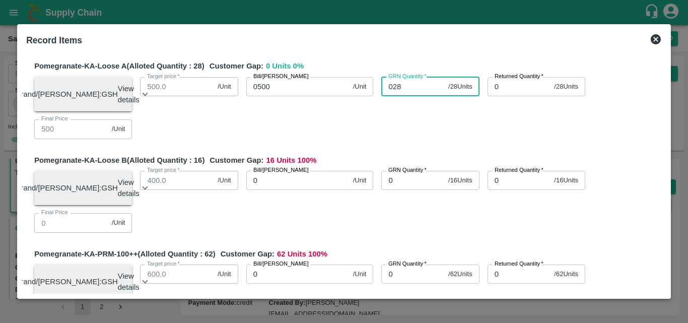
click at [399, 96] on input "028" at bounding box center [412, 86] width 63 height 19
click at [374, 139] on div "Brand/[PERSON_NAME]: GSH View details Lot ID: 4641295 Age in days: 5 Average we…" at bounding box center [343, 104] width 635 height 70
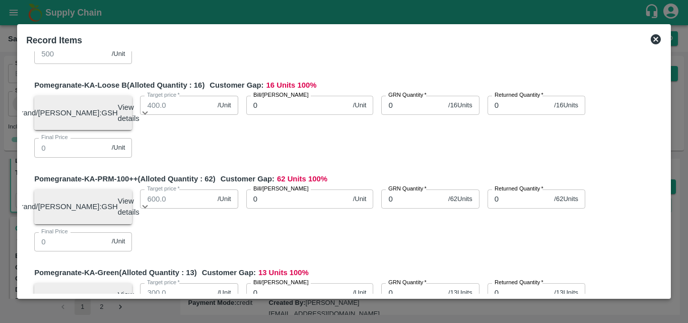
scroll to position [762, 0]
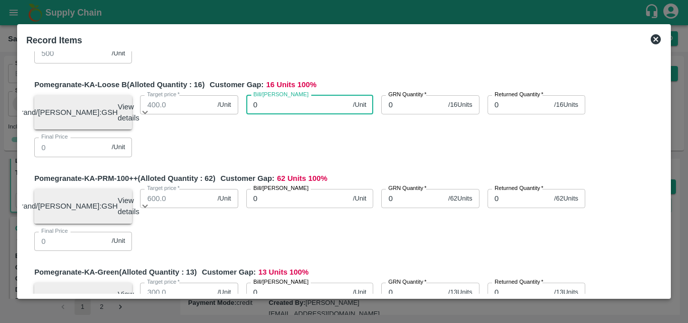
click at [291, 114] on input "0" at bounding box center [297, 104] width 103 height 19
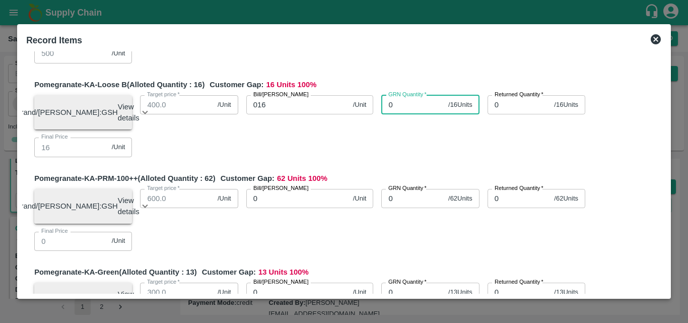
click at [404, 114] on input "0" at bounding box center [412, 104] width 63 height 19
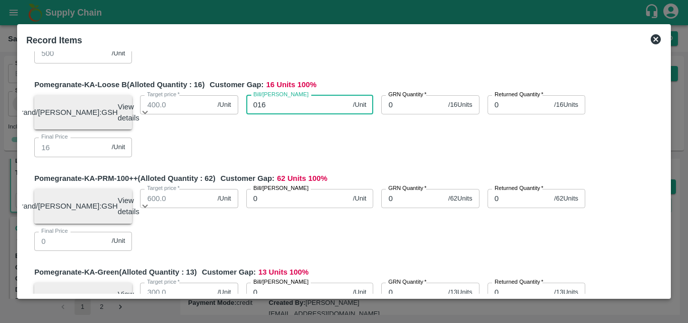
click at [269, 114] on input "016" at bounding box center [297, 104] width 103 height 19
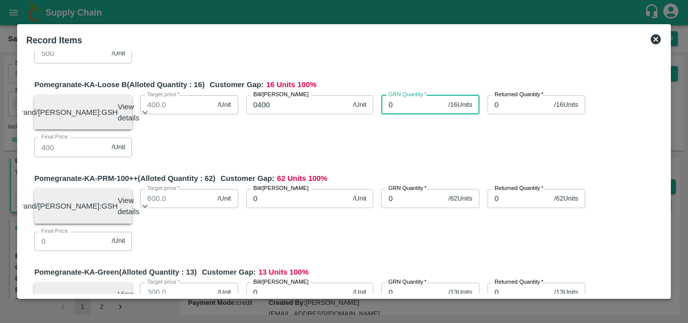
click at [407, 114] on input "0" at bounding box center [412, 104] width 63 height 19
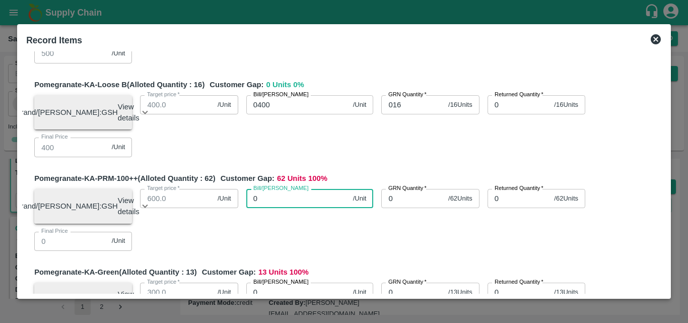
click at [276, 208] on input "0" at bounding box center [297, 198] width 103 height 19
click at [411, 208] on input "0" at bounding box center [412, 198] width 63 height 19
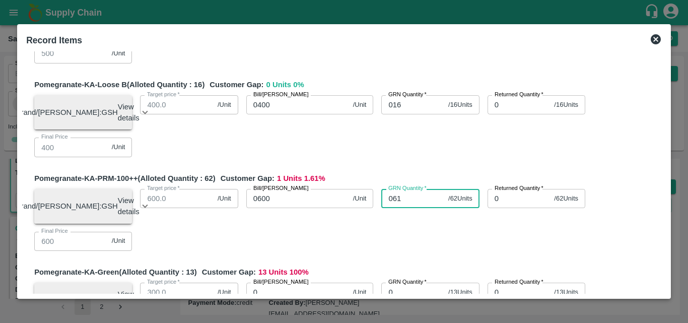
click at [432, 224] on div "GRN Quantity   * 061 / 62 Units GRN Quantity" at bounding box center [426, 202] width 106 height 43
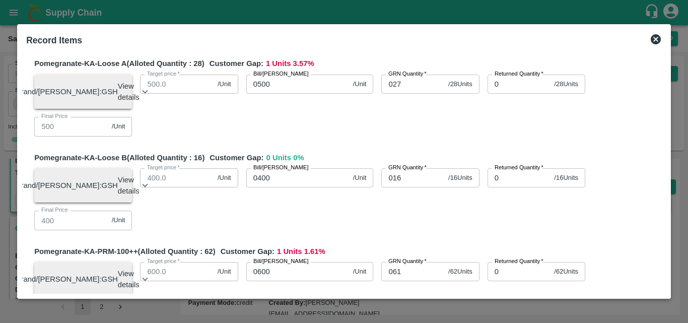
scroll to position [688, 0]
click at [404, 94] on input "027" at bounding box center [412, 84] width 63 height 19
click at [411, 137] on div "Brand/[PERSON_NAME]: GSH View details Lot ID: 4641295 Age in days: 5 Average we…" at bounding box center [343, 102] width 635 height 70
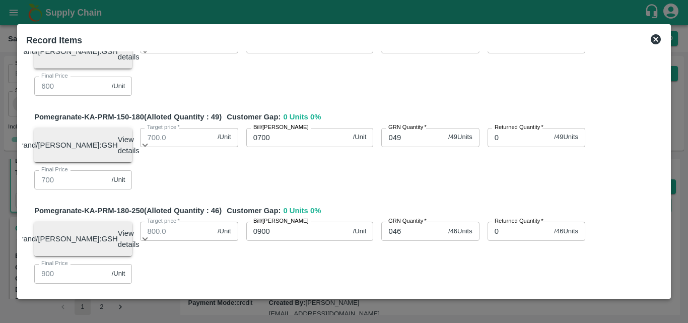
scroll to position [0, 0]
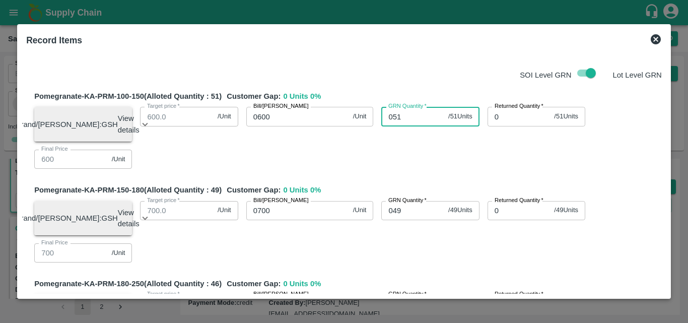
click at [400, 116] on input "051" at bounding box center [412, 116] width 63 height 19
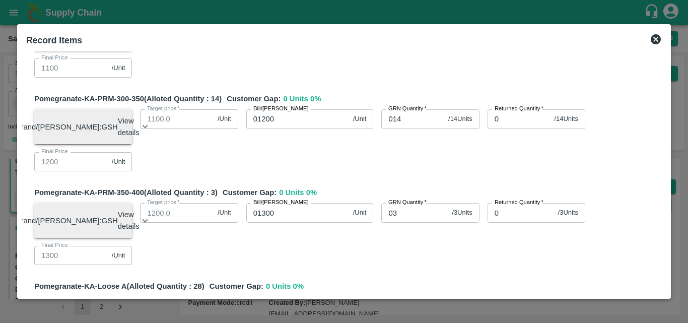
scroll to position [467, 0]
click at [407, 127] on input "014" at bounding box center [412, 117] width 63 height 19
click at [421, 170] on div "Brand/Marka: GSH View details Lot ID: 4641293 Age in days: 5 Average weight (kg…" at bounding box center [343, 135] width 635 height 70
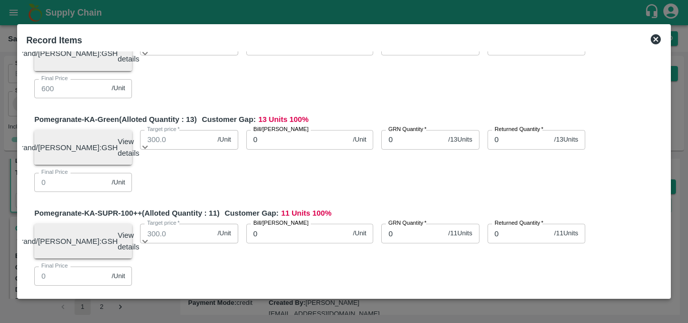
scroll to position [915, 0]
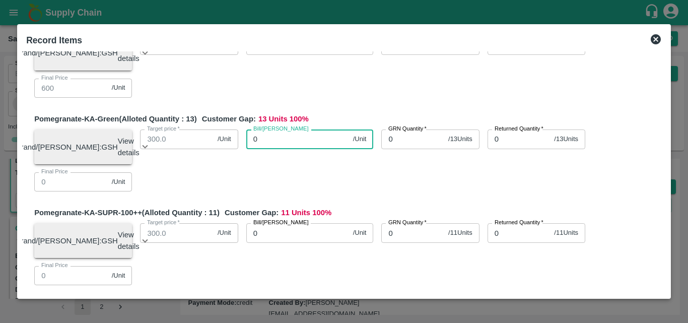
click at [281, 149] on input "0" at bounding box center [297, 138] width 103 height 19
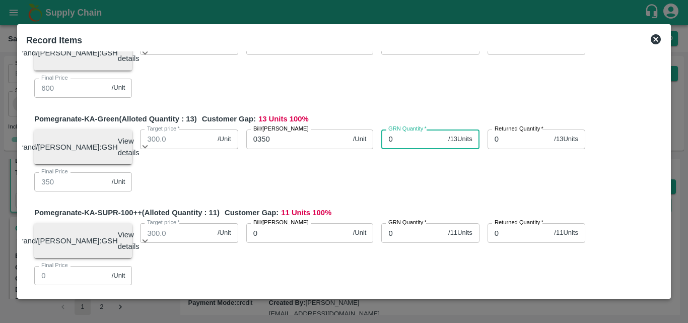
click at [421, 149] on input "0" at bounding box center [412, 138] width 63 height 19
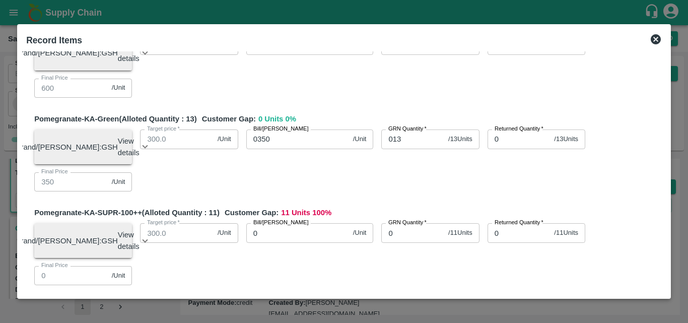
click at [415, 191] on div "Brand/[PERSON_NAME]: GSH View details Lot ID: 4641298 Age in days: 5 Average we…" at bounding box center [343, 156] width 635 height 70
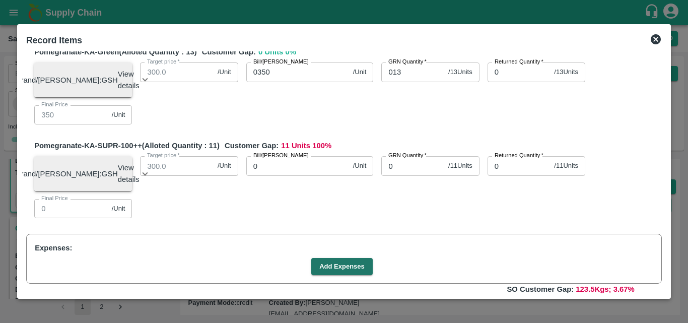
scroll to position [987, 0]
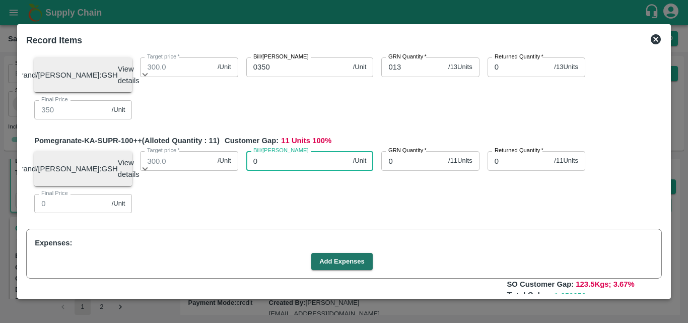
click at [308, 170] on input "0" at bounding box center [297, 160] width 103 height 19
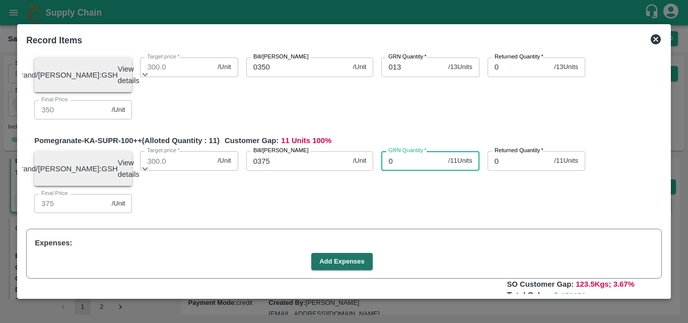
click at [403, 170] on input "0" at bounding box center [412, 160] width 63 height 19
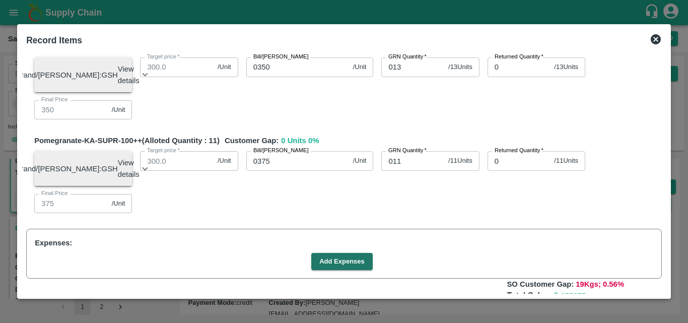
click at [430, 213] on div "Brand/[PERSON_NAME]: GSH View details Lot ID: 4641299 Age in days: 5 Average we…" at bounding box center [343, 178] width 635 height 70
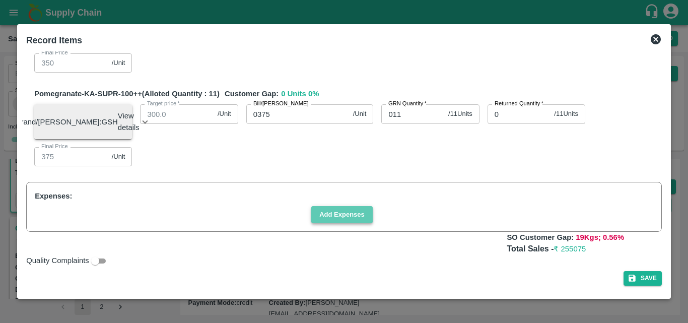
click at [342, 214] on button "Add Expenses" at bounding box center [341, 215] width 61 height 18
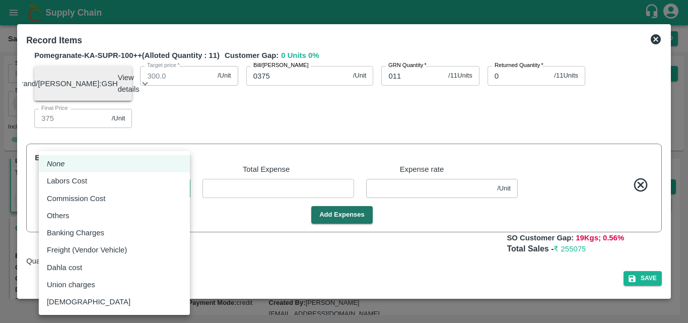
click at [177, 224] on body "Supply Chain Sales Orders Direct Customer Add SO ID SO ID Start Date Start Date…" at bounding box center [344, 161] width 688 height 323
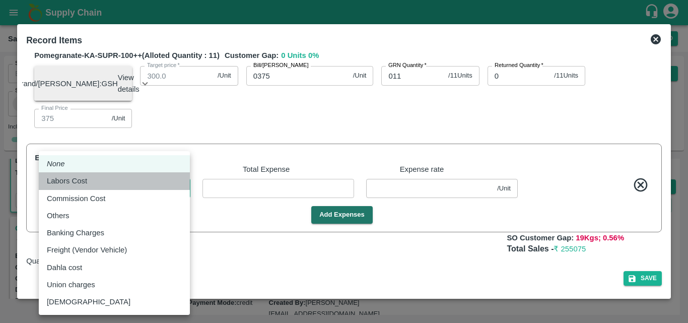
click at [86, 177] on p "Labors Cost" at bounding box center [67, 180] width 40 height 11
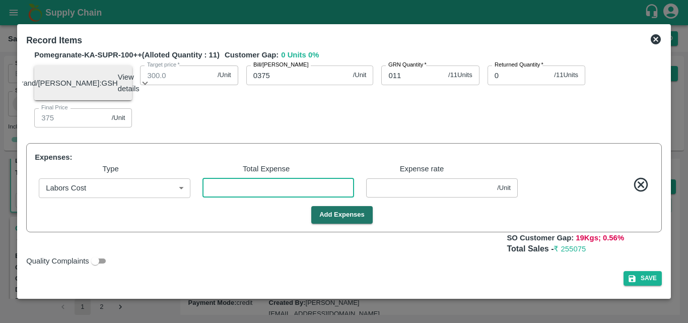
click at [219, 197] on input "number" at bounding box center [278, 187] width 152 height 19
click at [342, 224] on button "Add Expenses" at bounding box center [341, 215] width 61 height 18
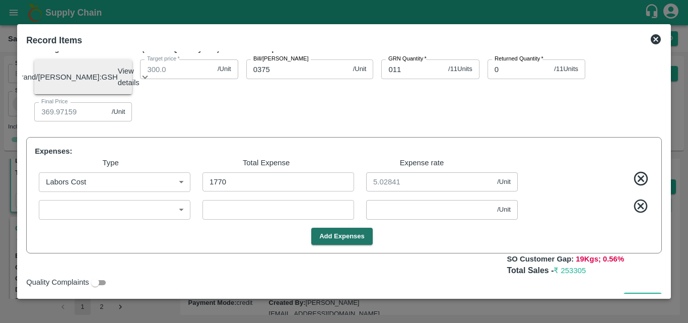
click at [141, 255] on body "Supply Chain Sales Orders Direct Customer Add SO ID SO ID Start Date Start Date…" at bounding box center [344, 161] width 688 height 323
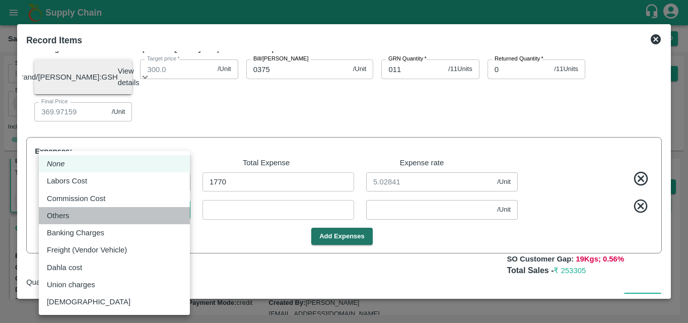
click at [42, 209] on li "Others" at bounding box center [114, 215] width 151 height 17
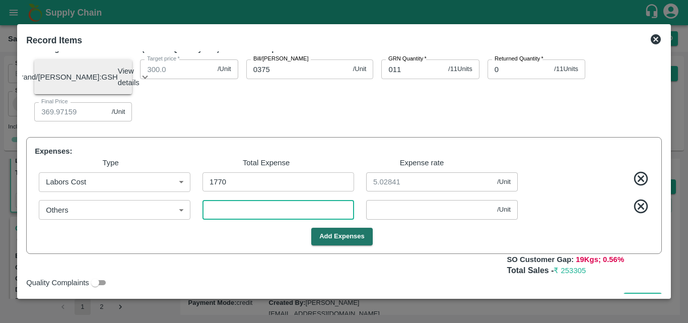
click at [224, 219] on input "number" at bounding box center [278, 209] width 152 height 19
click at [414, 245] on div "Add Expenses" at bounding box center [342, 237] width 622 height 18
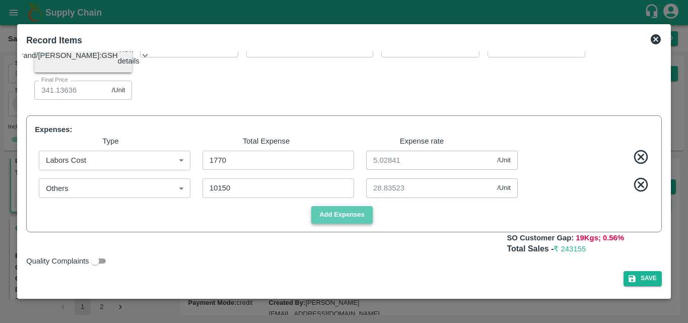
click at [351, 216] on button "Add Expenses" at bounding box center [341, 215] width 61 height 18
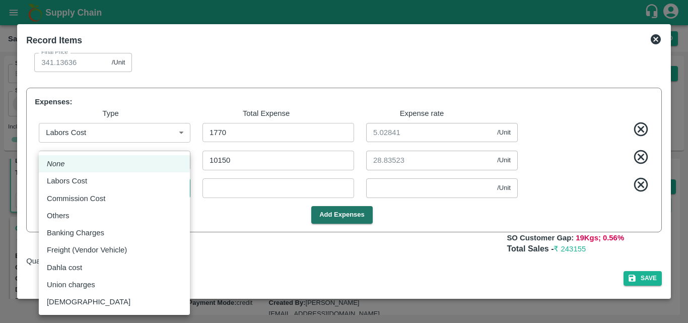
click at [177, 217] on body "Supply Chain Sales Orders Direct Customer Add SO ID SO ID Start Date Start Date…" at bounding box center [344, 161] width 688 height 323
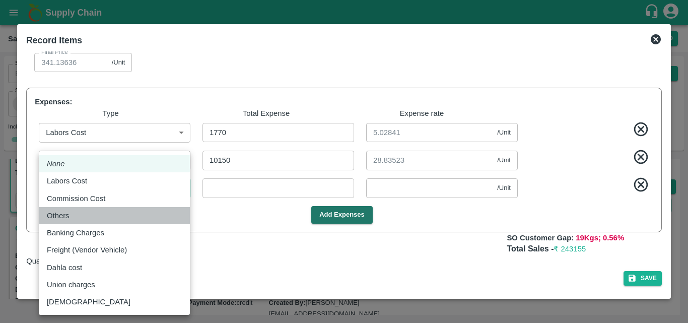
click at [106, 216] on div "Others" at bounding box center [114, 215] width 135 height 11
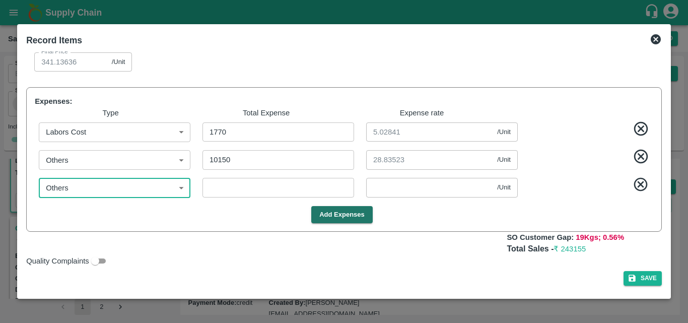
click at [225, 197] on input "number" at bounding box center [278, 187] width 152 height 19
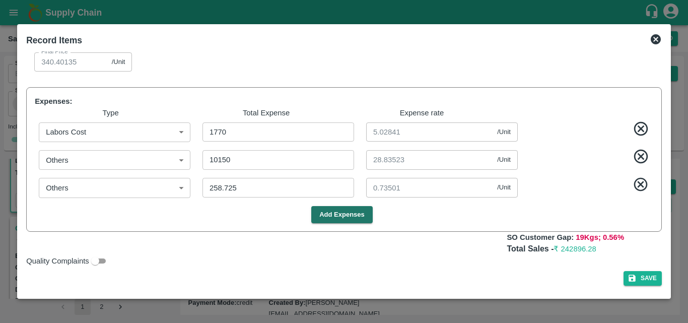
click at [448, 224] on div "Add Expenses" at bounding box center [342, 215] width 622 height 18
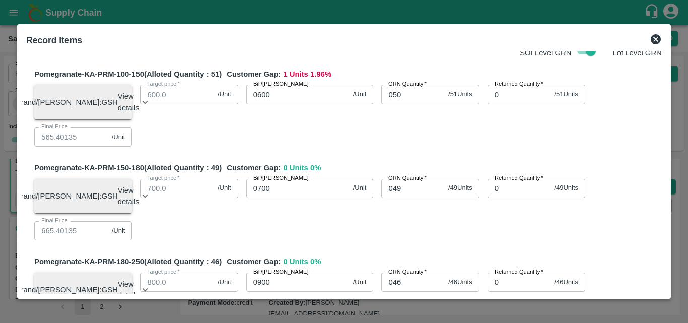
scroll to position [0, 0]
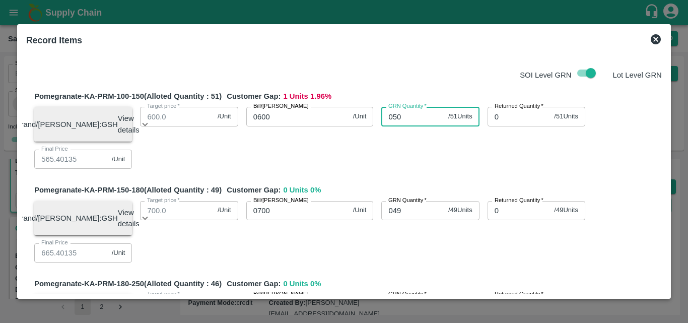
click at [411, 119] on input "050" at bounding box center [412, 116] width 63 height 19
click at [412, 154] on div "Brand/[PERSON_NAME]: GSH View details Lot ID: 4641288 Age in days: 5 Average we…" at bounding box center [343, 134] width 635 height 70
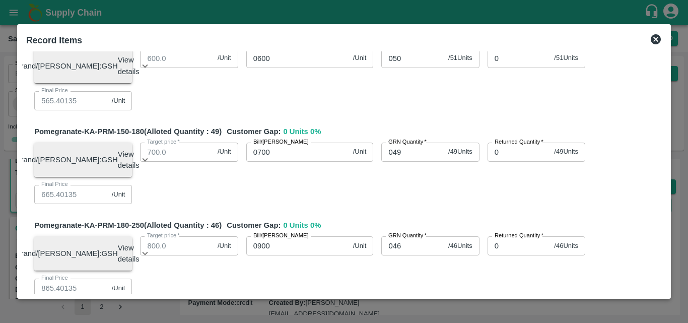
scroll to position [59, 0]
click at [297, 157] on input "0700" at bounding box center [297, 151] width 103 height 19
click at [384, 196] on div "Brand/Marka: GSH View details Lot ID: 4641289 Age in days: 5 Average weight (kg…" at bounding box center [343, 169] width 635 height 70
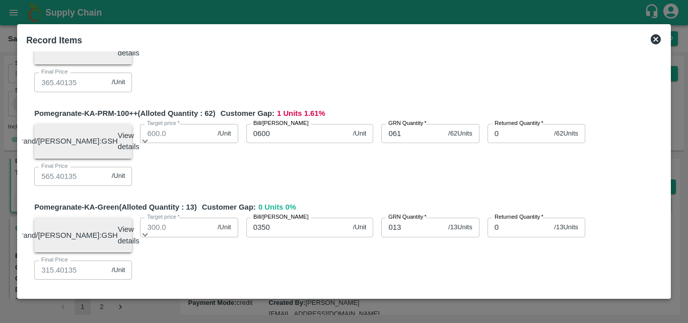
scroll to position [826, 0]
click at [298, 144] on input "0600" at bounding box center [297, 133] width 103 height 19
click at [359, 186] on div "Brand/[PERSON_NAME]: GSH View details Lot ID: 4641297 Age in days: 5 Average we…" at bounding box center [343, 151] width 635 height 70
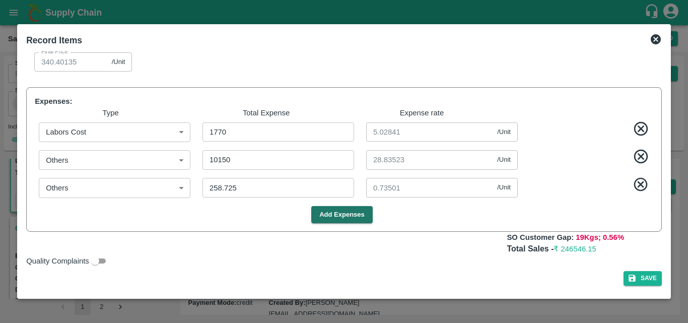
scroll to position [1173, 0]
click at [631, 279] on icon "button" at bounding box center [631, 278] width 7 height 7
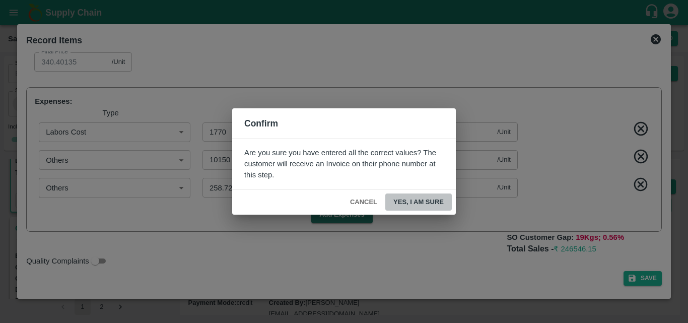
click at [424, 204] on button "Yes, I am sure" at bounding box center [418, 202] width 66 height 18
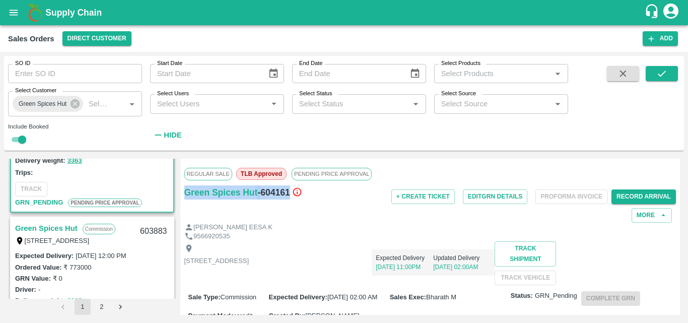
drag, startPoint x: 291, startPoint y: 194, endPoint x: 180, endPoint y: 201, distance: 111.0
click at [180, 201] on div "Regular Sale TLB Approved PENDING PRICE APPROVAL Green Spices Hut - 604161 + Cr…" at bounding box center [430, 237] width 500 height 156
copy div "Green Spices Hut - 604161"
click at [399, 228] on div "[PERSON_NAME] EESA K" at bounding box center [430, 228] width 492 height 10
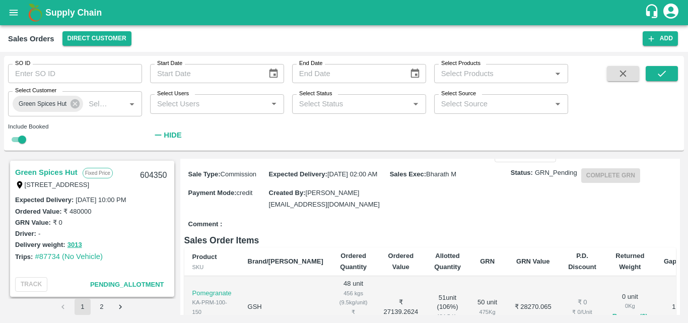
scroll to position [0, 0]
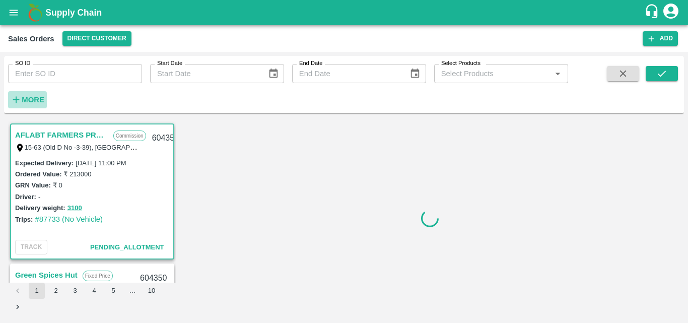
click at [29, 101] on strong "More" at bounding box center [33, 100] width 23 height 8
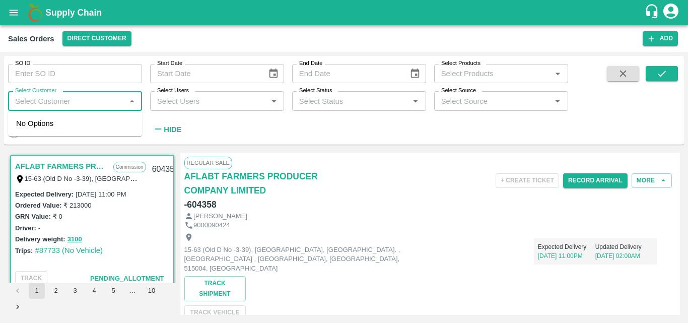
click at [83, 98] on input "Select Customer" at bounding box center [66, 100] width 111 height 13
type input "green s"
click at [36, 131] on input "checkbox" at bounding box center [26, 128] width 20 height 20
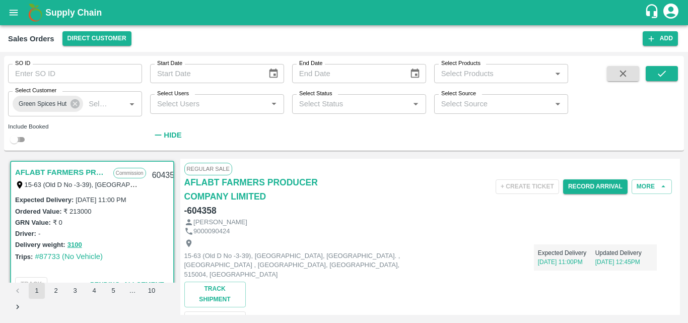
click at [25, 141] on input "checkbox" at bounding box center [14, 139] width 36 height 12
checkbox input "true"
click at [661, 80] on button "submit" at bounding box center [662, 73] width 32 height 15
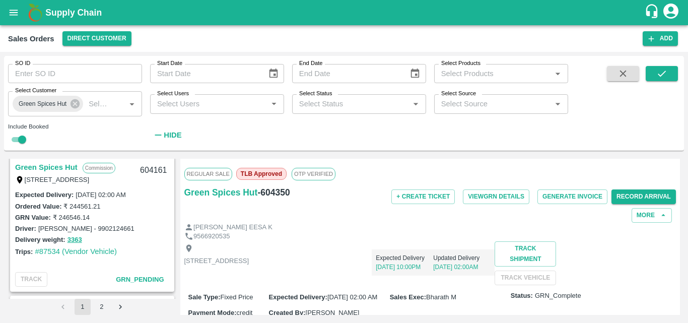
scroll to position [144, 0]
click at [44, 164] on link "Green Spices Hut" at bounding box center [46, 168] width 62 height 13
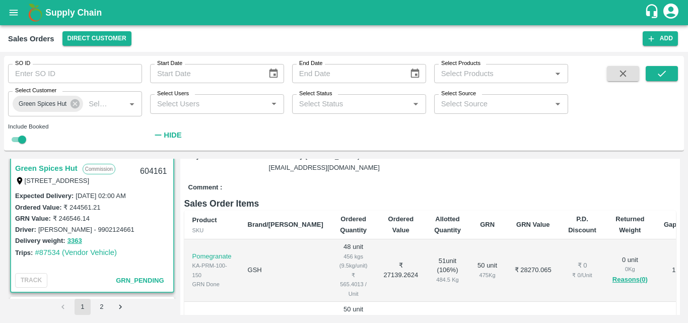
scroll to position [6, 0]
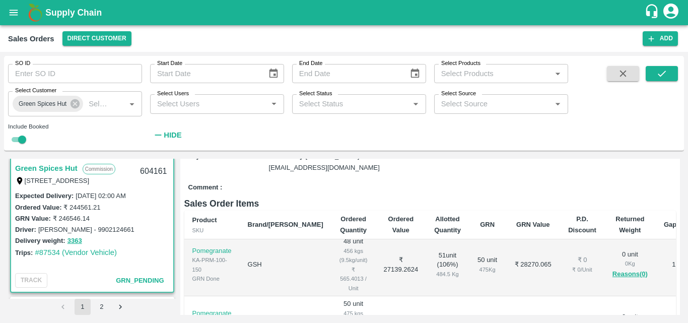
click at [612, 146] on button "Complete GRN" at bounding box center [610, 138] width 59 height 15
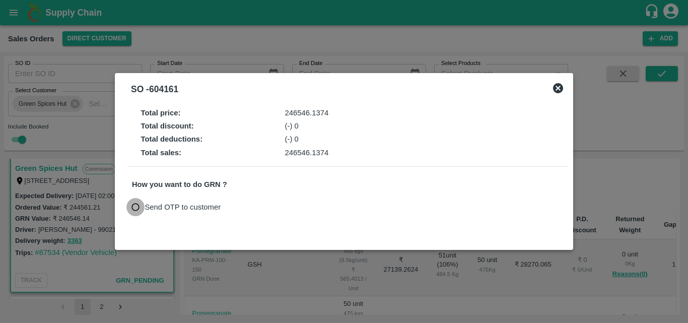
click at [136, 201] on input "Send OTP to customer" at bounding box center [135, 207] width 19 height 19
radio input "true"
click at [242, 205] on button "Send OTP" at bounding box center [249, 207] width 41 height 15
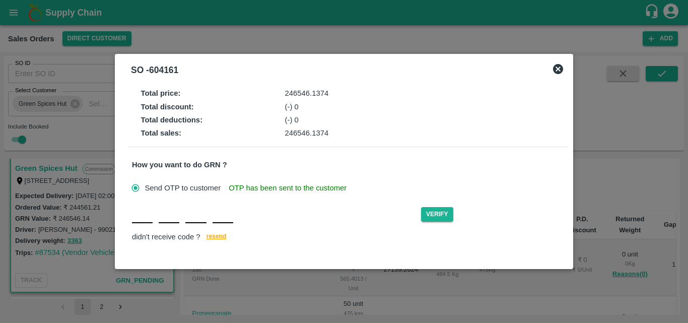
click at [144, 227] on div "Verify didn't receive code ? resend" at bounding box center [348, 224] width 432 height 39
type input "W"
type input "X"
type input "B"
type input "U"
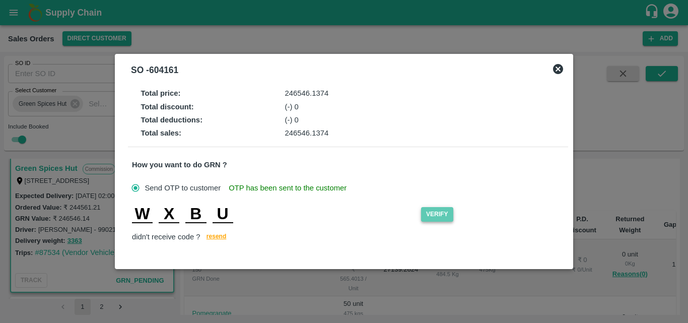
click at [440, 214] on button "Verify" at bounding box center [437, 214] width 32 height 15
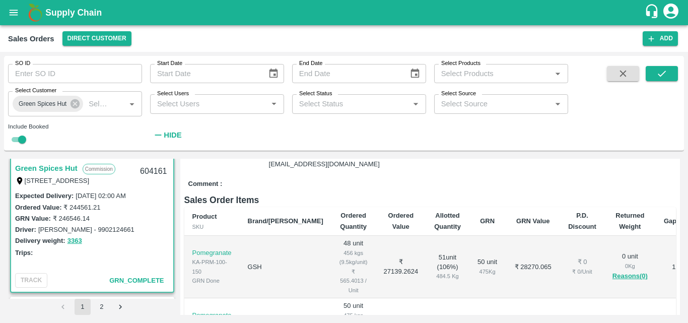
scroll to position [0, 0]
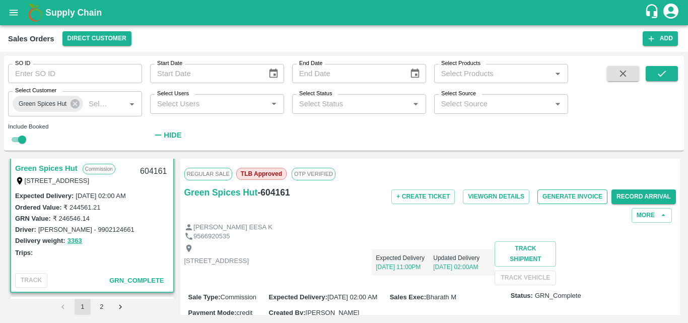
click at [565, 197] on button "Generate Invoice" at bounding box center [572, 196] width 70 height 15
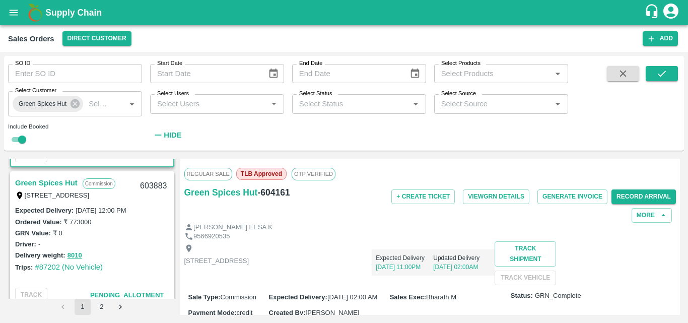
scroll to position [269, 0]
click at [64, 181] on link "Green Spices Hut" at bounding box center [46, 183] width 62 height 13
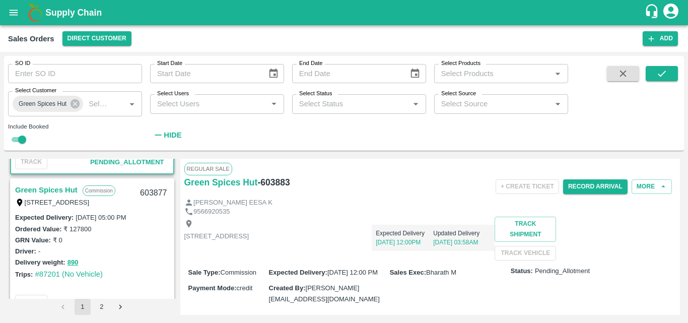
scroll to position [401, 0]
click at [60, 189] on link "Green Spices Hut" at bounding box center [46, 190] width 62 height 13
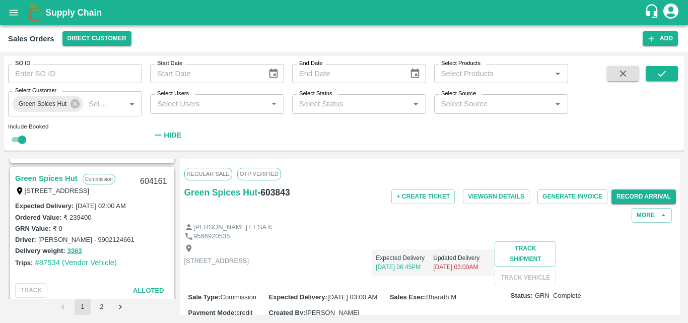
scroll to position [133, 0]
